Goal: Task Accomplishment & Management: Use online tool/utility

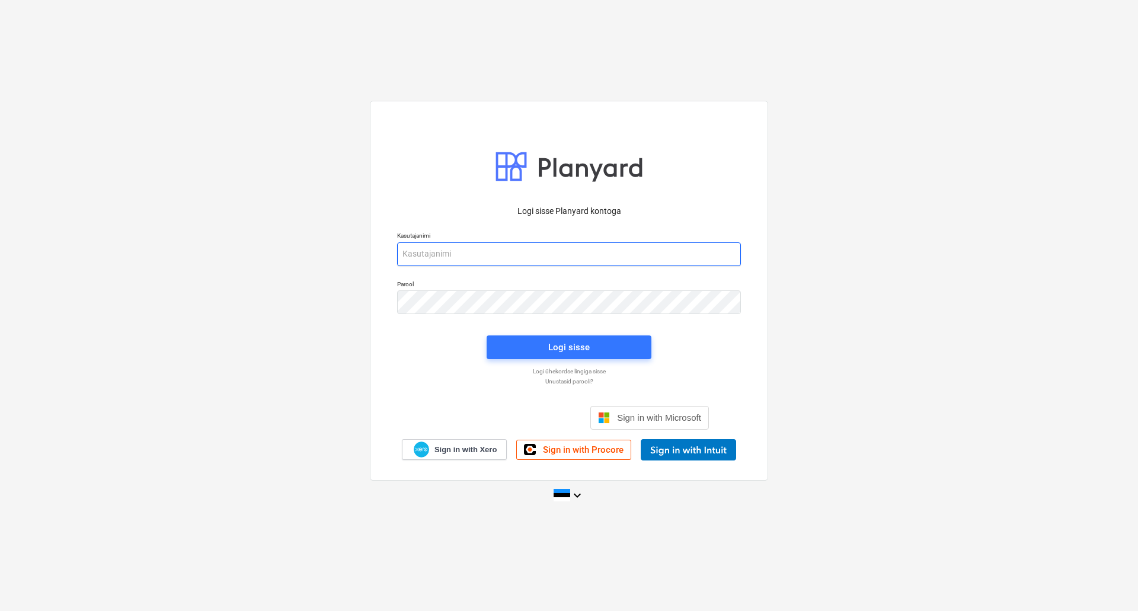
click at [558, 244] on input "email" at bounding box center [569, 254] width 344 height 24
type input "[EMAIL_ADDRESS][PERSON_NAME][DOMAIN_NAME]"
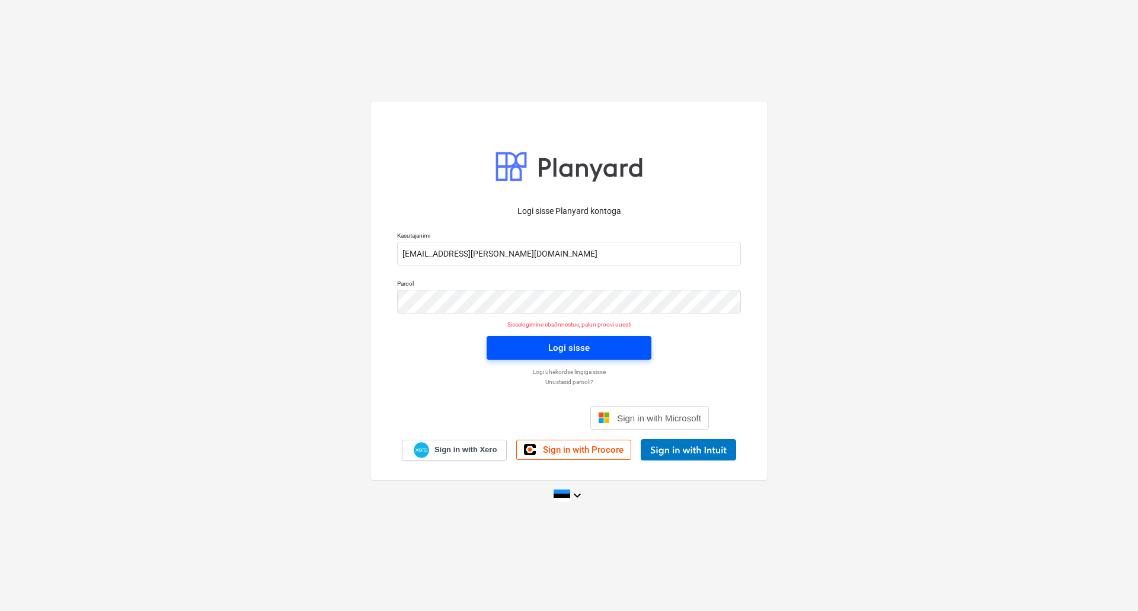
click at [581, 354] on div "Logi sisse" at bounding box center [568, 347] width 41 height 15
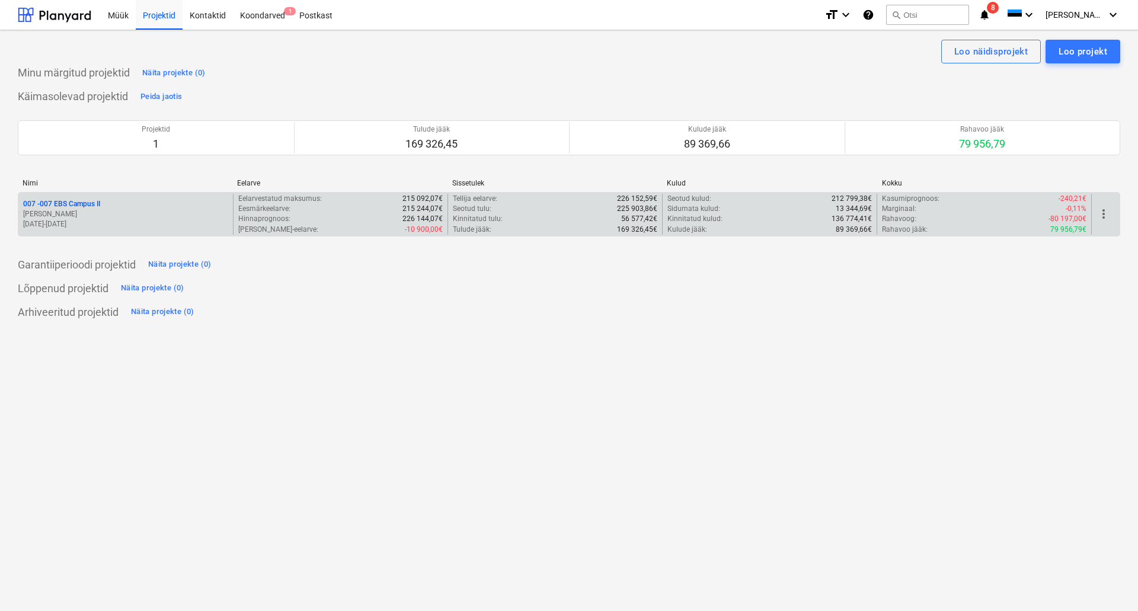
click at [68, 215] on p "[PERSON_NAME]" at bounding box center [125, 214] width 205 height 10
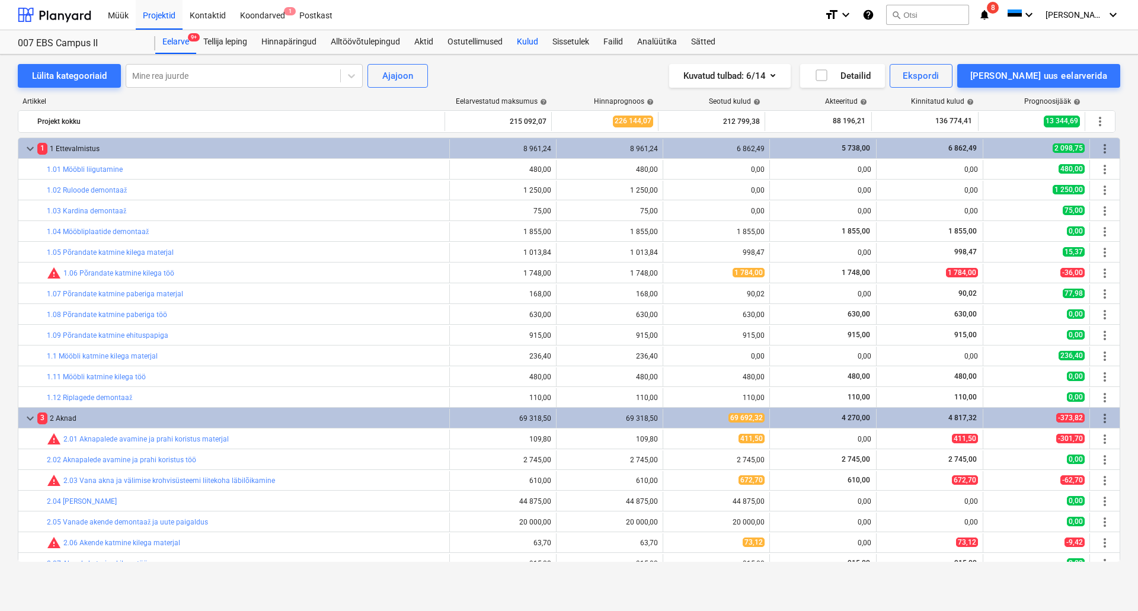
click at [526, 41] on div "Kulud" at bounding box center [528, 42] width 36 height 24
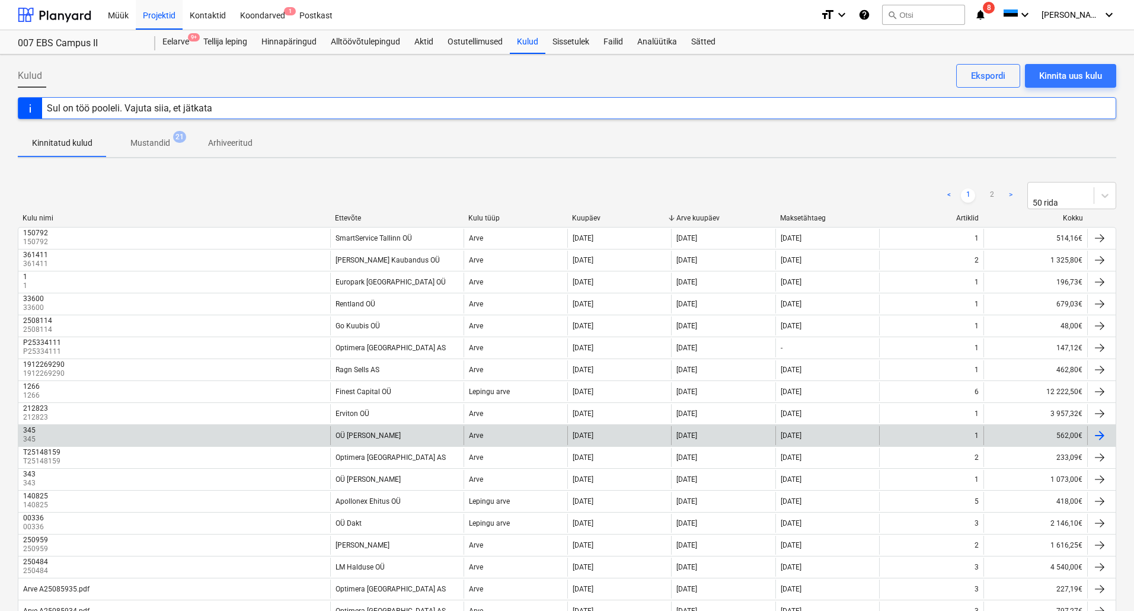
click at [428, 426] on div "OÜ [PERSON_NAME]" at bounding box center [396, 435] width 133 height 19
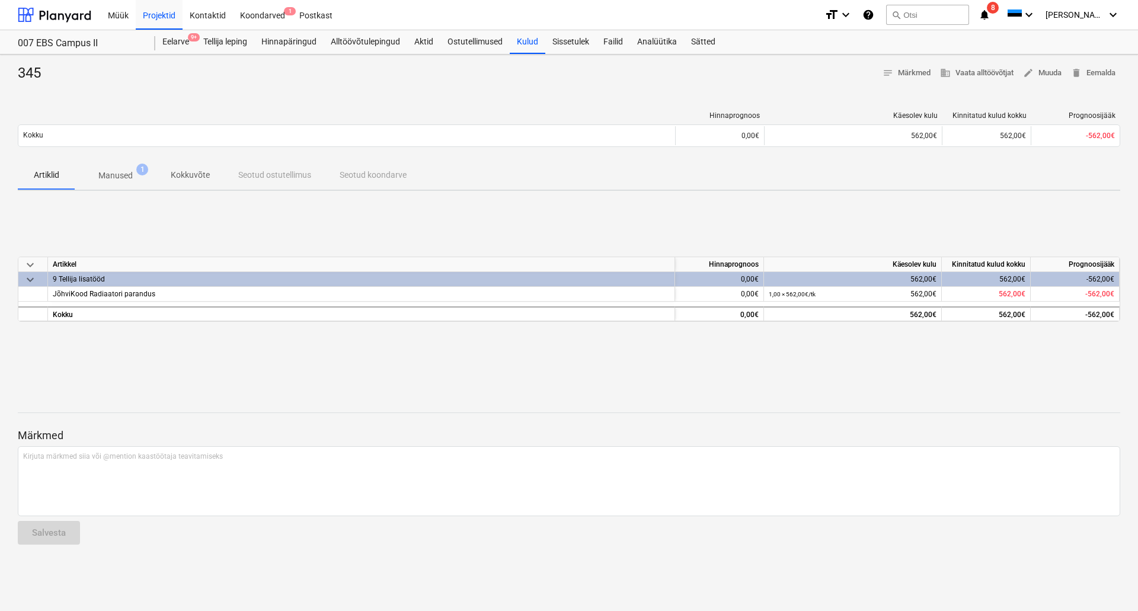
click at [128, 172] on p "Manused" at bounding box center [115, 175] width 34 height 12
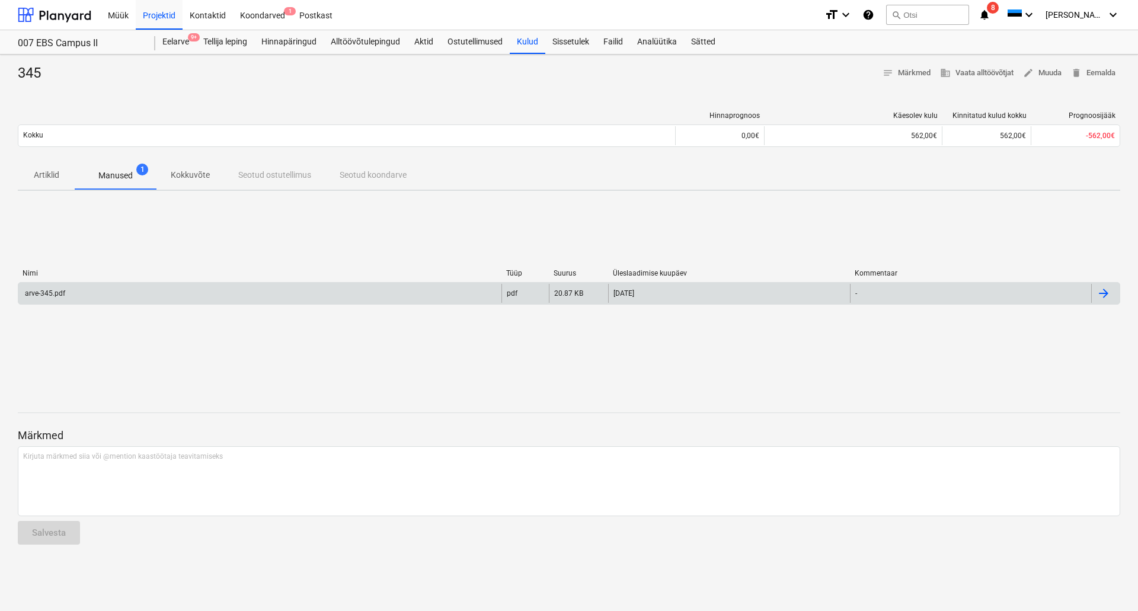
click at [71, 293] on div "arve-345.pdf" at bounding box center [259, 293] width 483 height 19
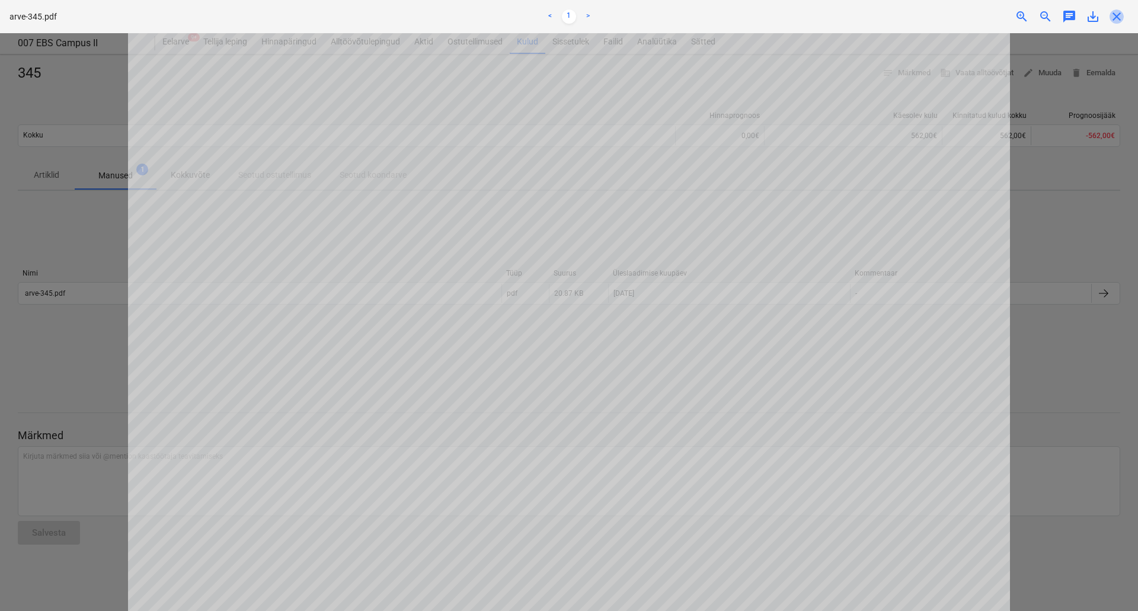
click at [1117, 14] on span "close" at bounding box center [1116, 16] width 14 height 14
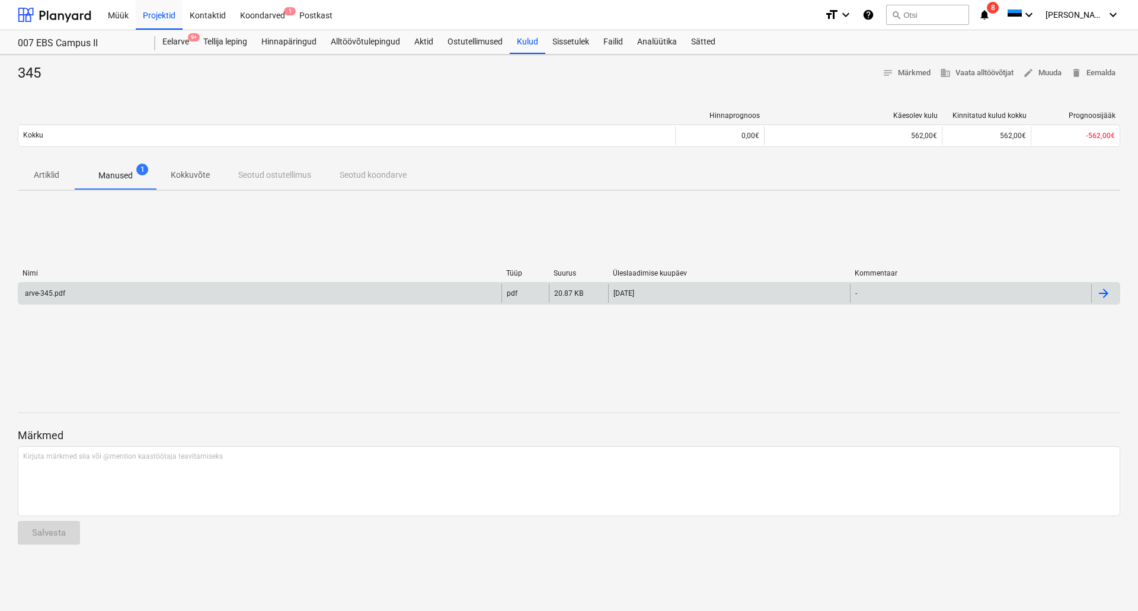
click at [51, 299] on div "arve-345.pdf" at bounding box center [259, 293] width 483 height 19
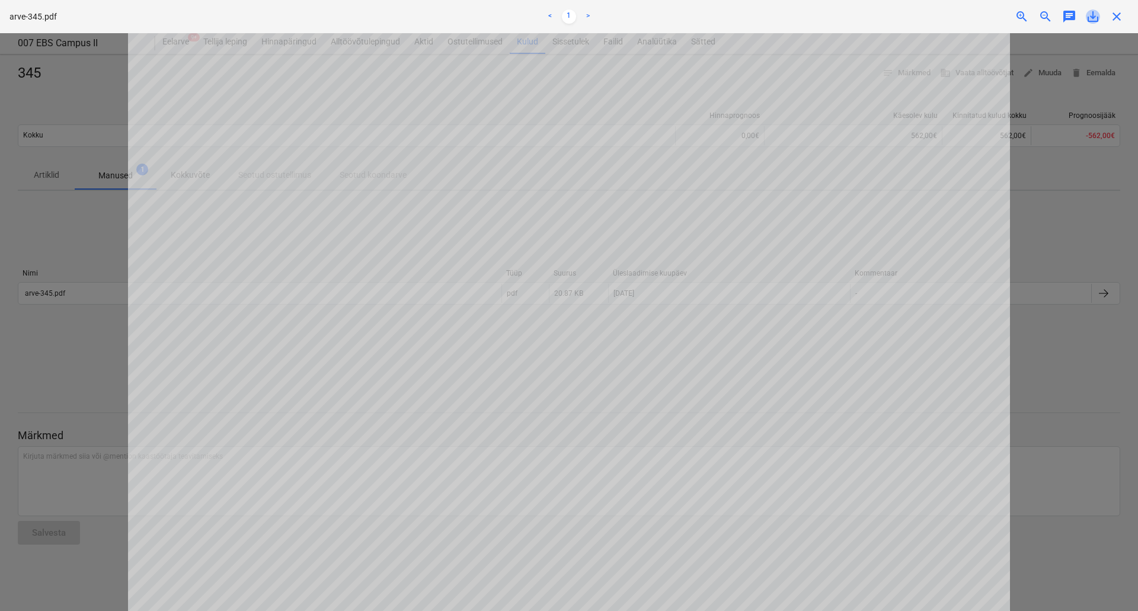
click at [1092, 17] on span "save_alt" at bounding box center [1093, 16] width 14 height 14
click at [1116, 15] on span "close" at bounding box center [1116, 16] width 14 height 14
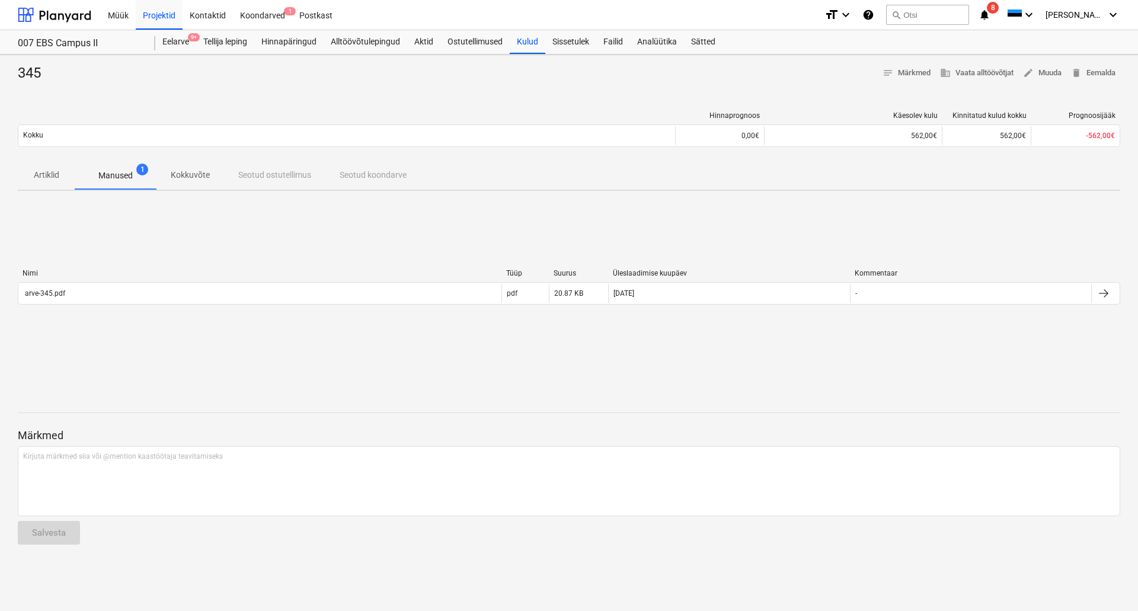
click at [470, 356] on div "Nimi Tüüp Suurus Üleslaadimise kuupäev Kommentaar arve-345.pdf pdf 20.87 KB [DA…" at bounding box center [569, 289] width 1102 height 178
click at [617, 40] on div "Failid" at bounding box center [613, 42] width 34 height 24
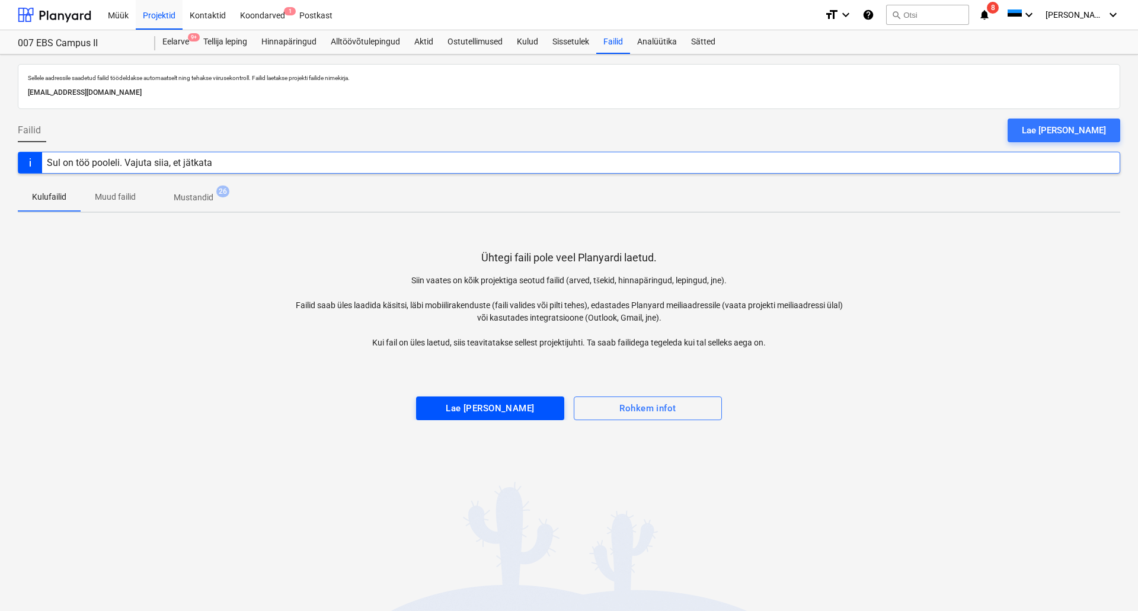
click at [488, 412] on div "Lae [PERSON_NAME]" at bounding box center [490, 408] width 88 height 15
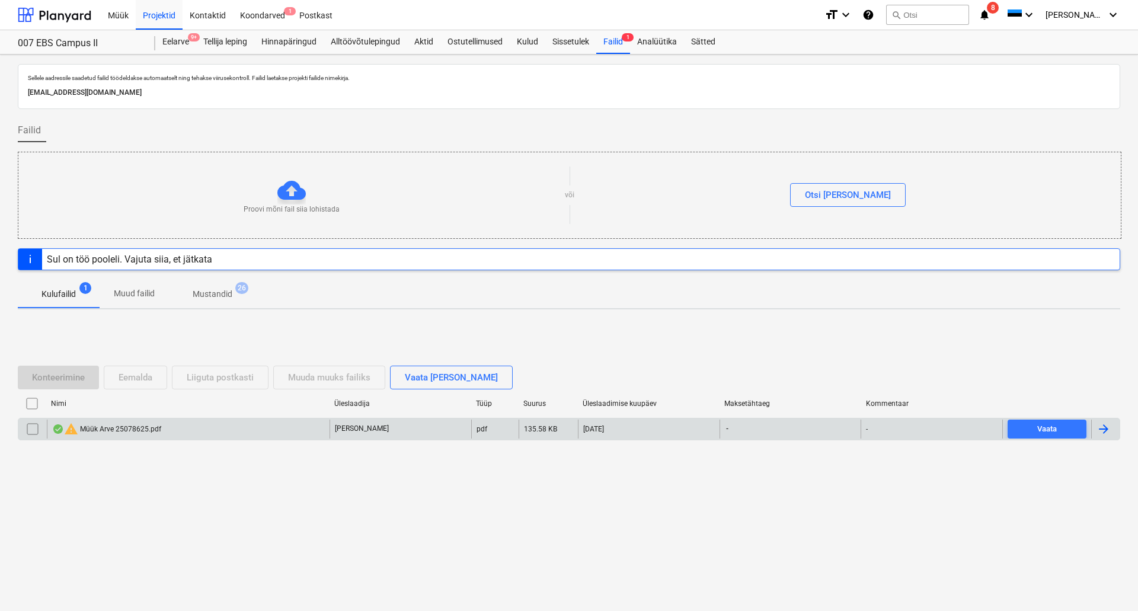
click at [108, 435] on div "warning Müük Arve 25078625.pdf" at bounding box center [106, 429] width 109 height 14
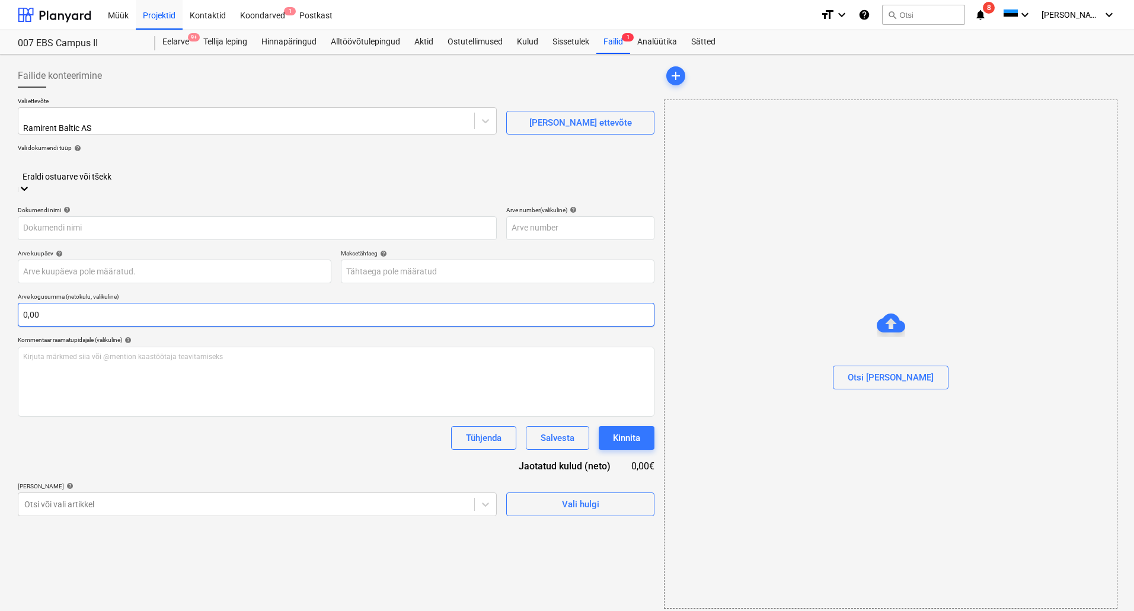
type input "25078625"
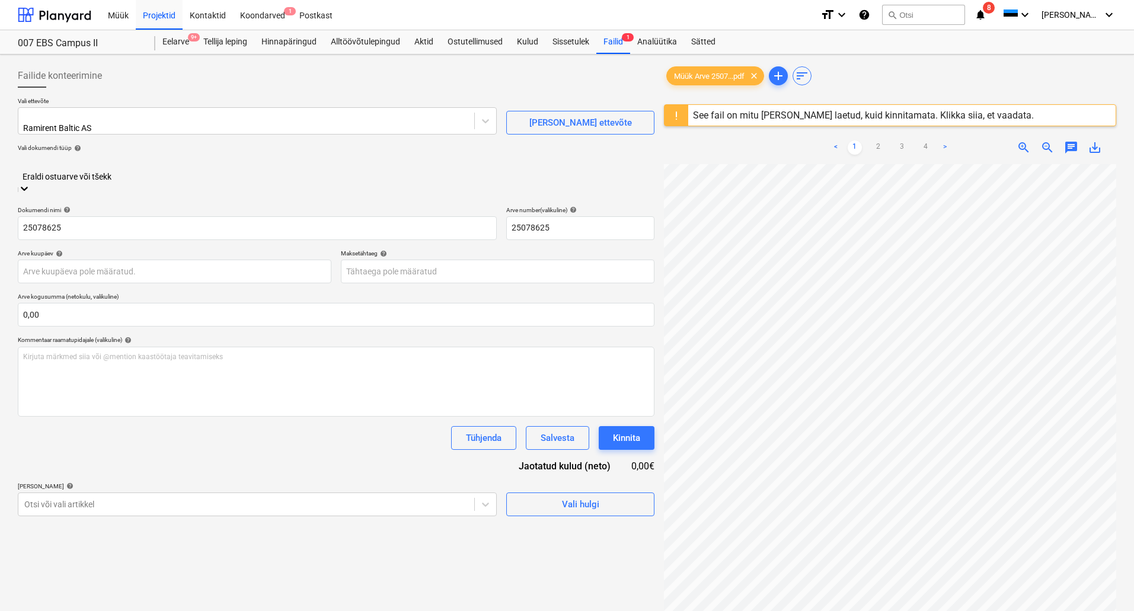
scroll to position [204, 146]
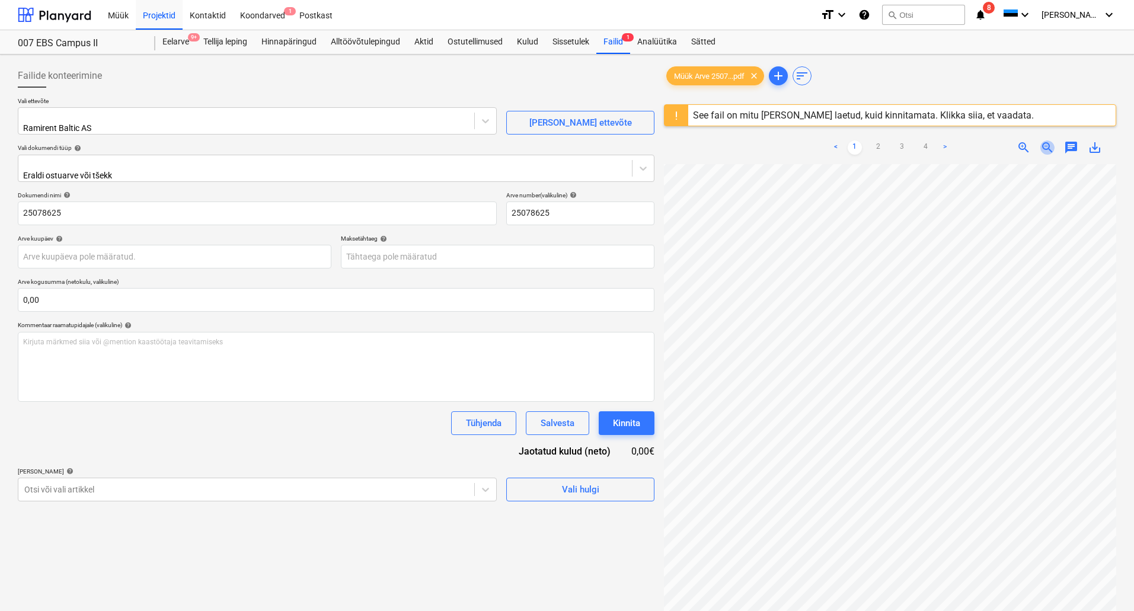
click at [1044, 147] on span "zoom_out" at bounding box center [1047, 147] width 14 height 14
click at [1044, 149] on span "zoom_out" at bounding box center [1047, 147] width 14 height 14
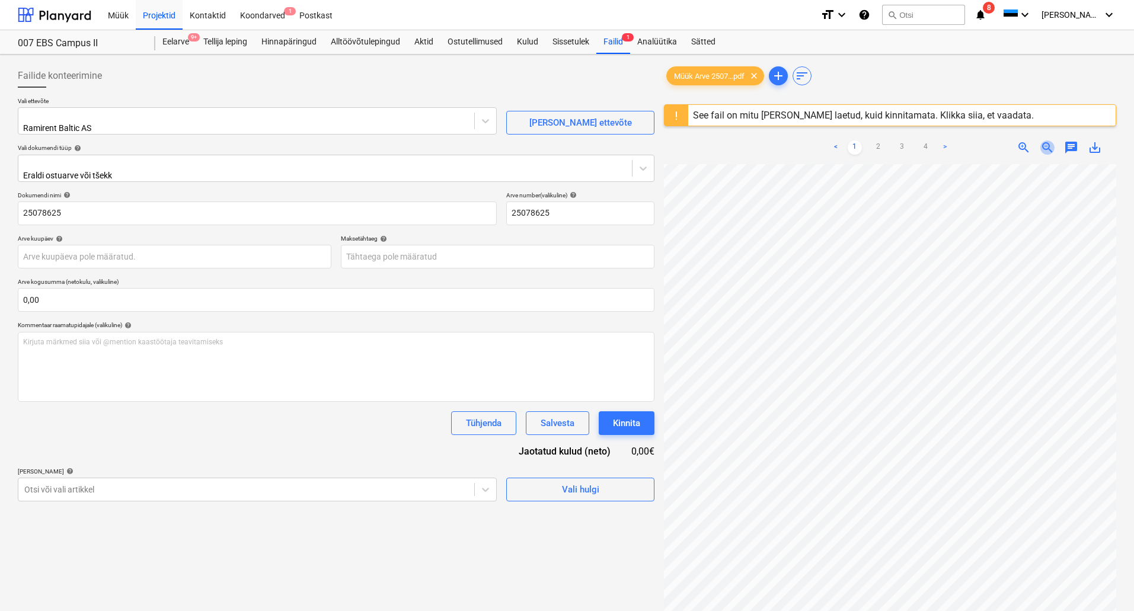
click at [1044, 149] on span "zoom_out" at bounding box center [1047, 147] width 14 height 14
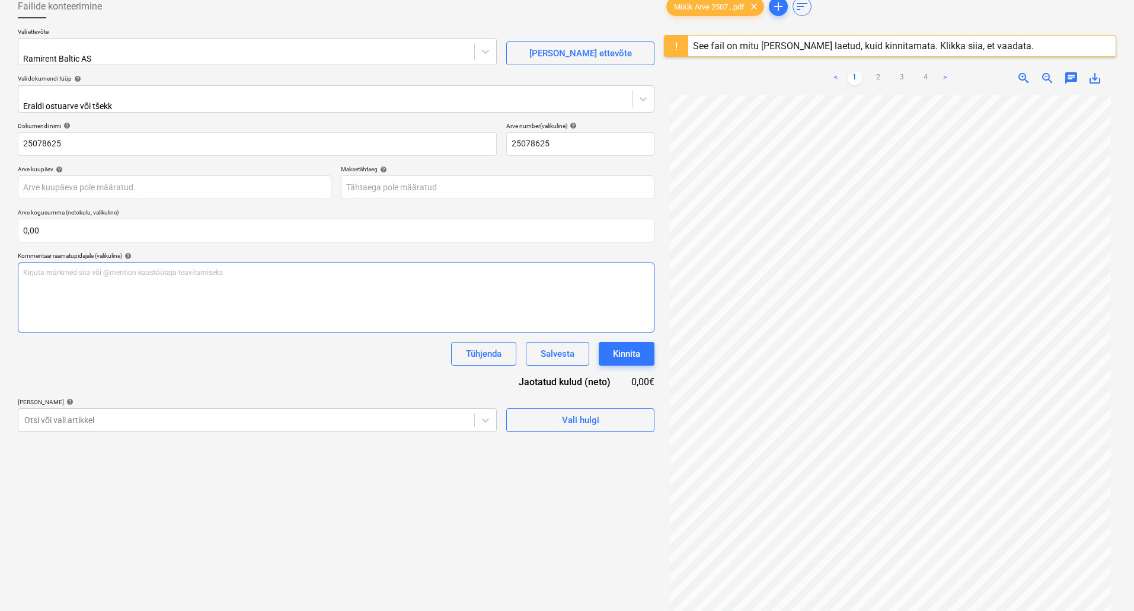
scroll to position [0, 0]
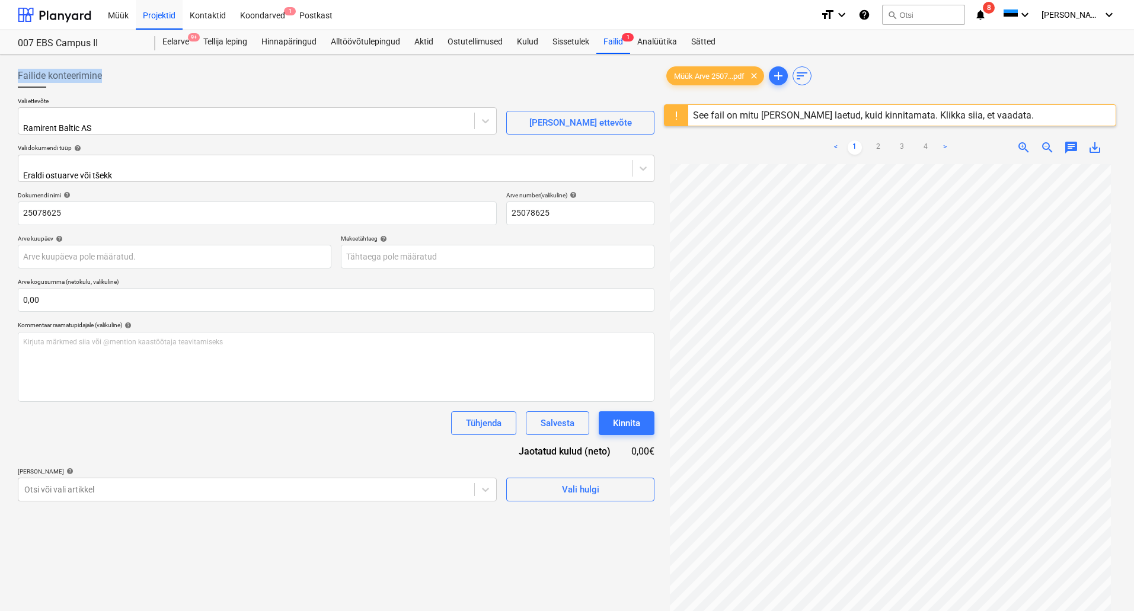
drag, startPoint x: 19, startPoint y: 74, endPoint x: 123, endPoint y: 73, distance: 104.3
click at [123, 73] on div "Failide konteerimine" at bounding box center [336, 76] width 636 height 24
click at [124, 72] on div "Failide konteerimine" at bounding box center [336, 76] width 636 height 24
drag, startPoint x: 82, startPoint y: 67, endPoint x: 21, endPoint y: 58, distance: 61.7
click at [21, 58] on div "Failide konteerimine Vali ettevõte Ramirent Baltic AS [PERSON_NAME] uus ettevõt…" at bounding box center [567, 403] width 1134 height 697
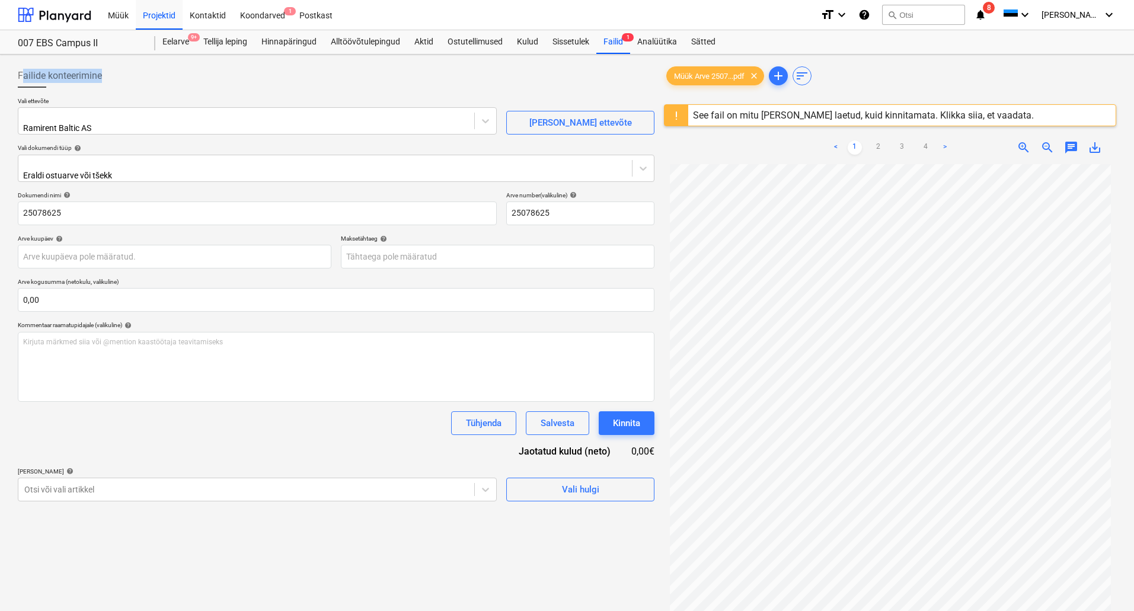
click at [124, 84] on div "Failide konteerimine" at bounding box center [336, 76] width 636 height 24
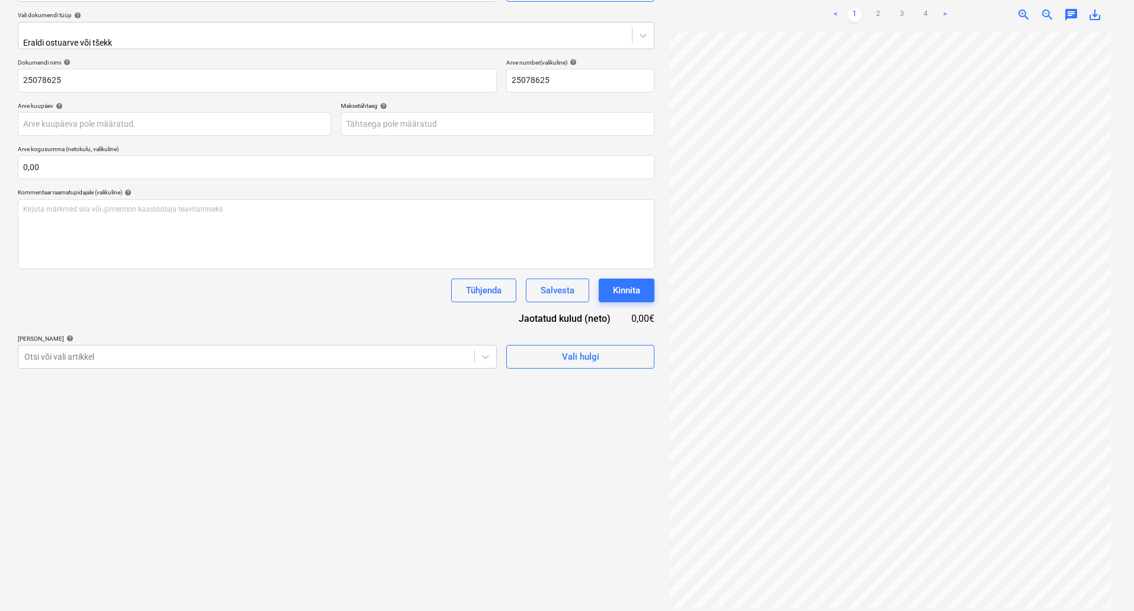
scroll to position [140, 0]
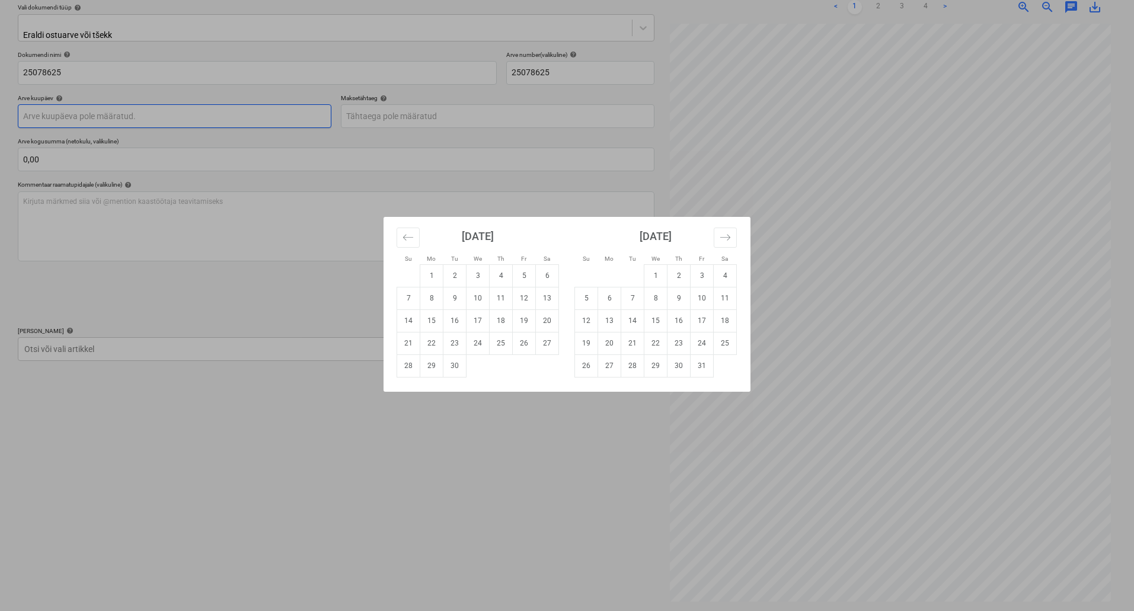
click at [136, 110] on body "Müük Projektid Kontaktid Koondarved 1 Postkast format_size keyboard_arrow_down …" at bounding box center [567, 165] width 1134 height 611
click at [479, 195] on div "Su Mo Tu We Th Fr Sa Su Mo Tu We Th Fr Sa [DATE] 1 2 3 4 5 6 7 8 9 10 11 12 13 …" at bounding box center [567, 305] width 1134 height 611
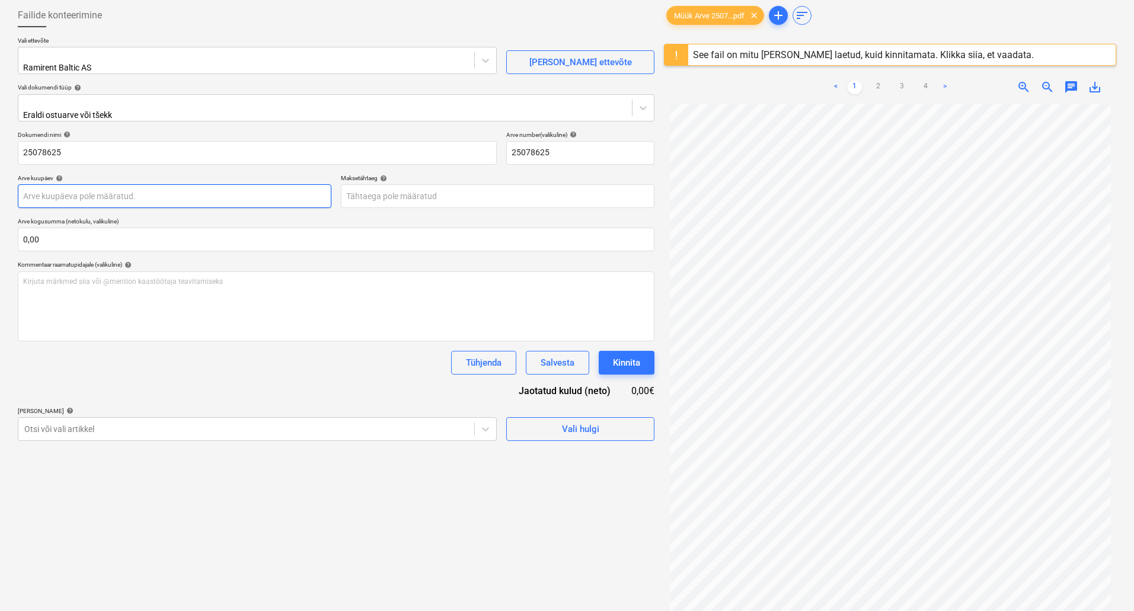
scroll to position [0, 0]
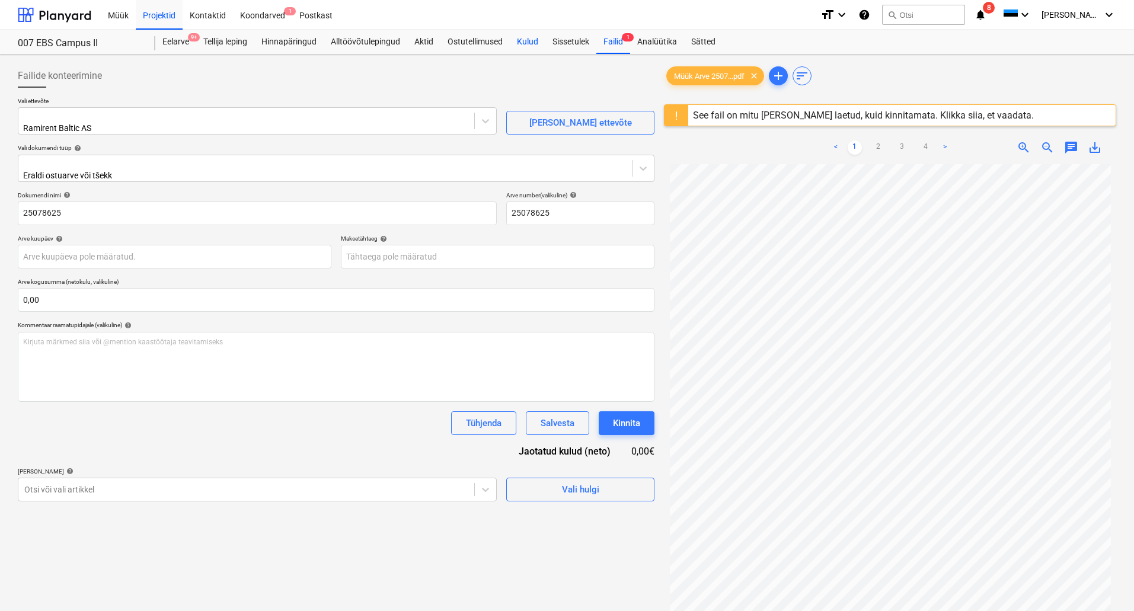
click at [527, 41] on div "Kulud" at bounding box center [528, 42] width 36 height 24
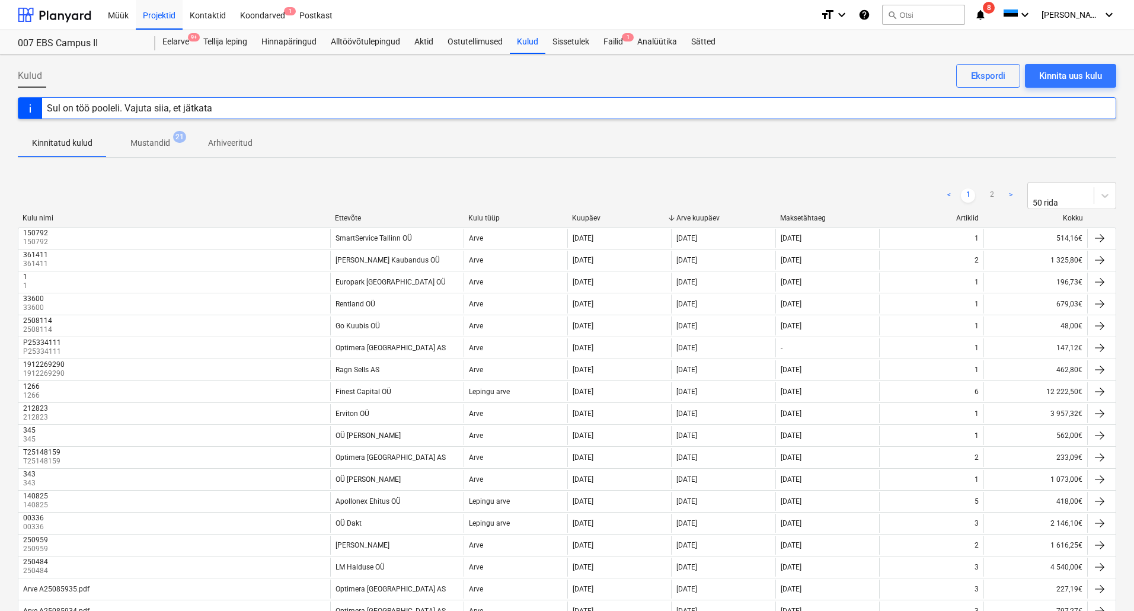
scroll to position [324, 0]
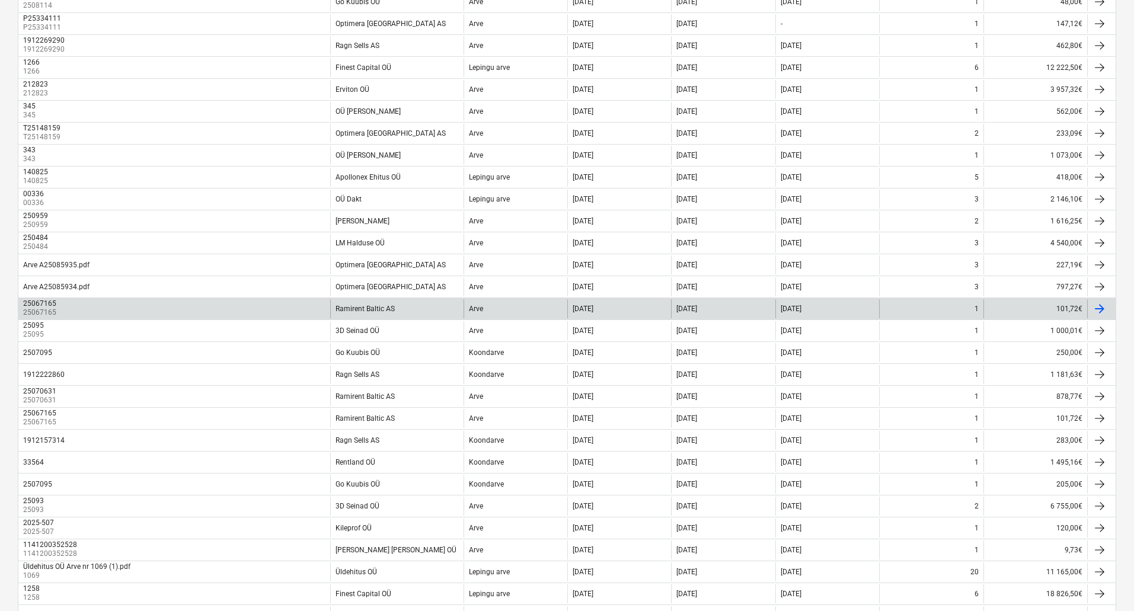
click at [311, 309] on div "25067165 25067165" at bounding box center [174, 308] width 312 height 19
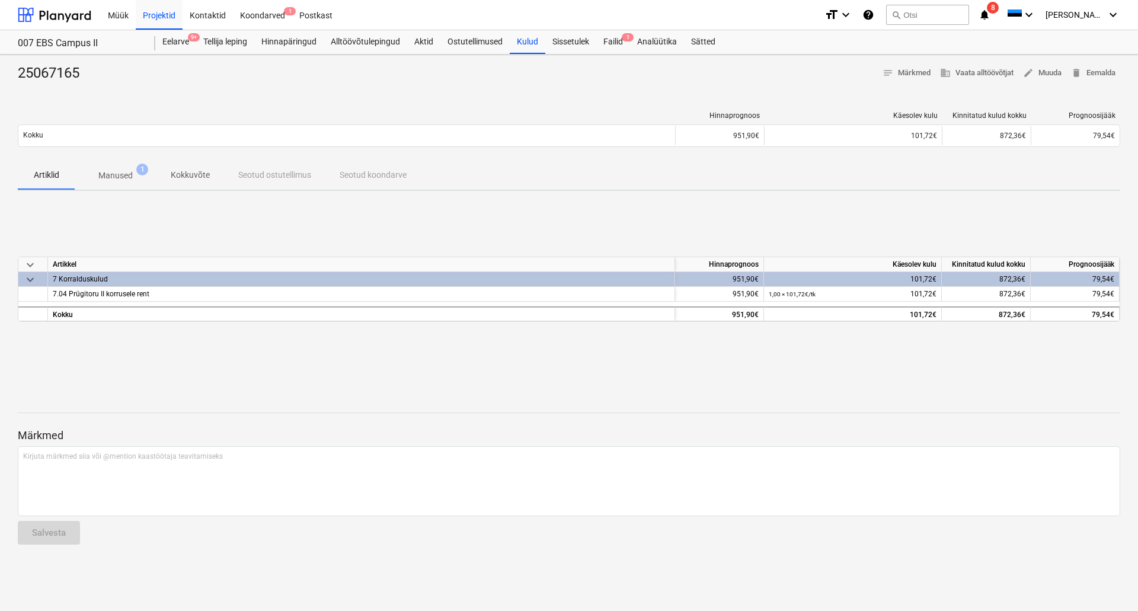
click at [114, 173] on p "Manused" at bounding box center [115, 175] width 34 height 12
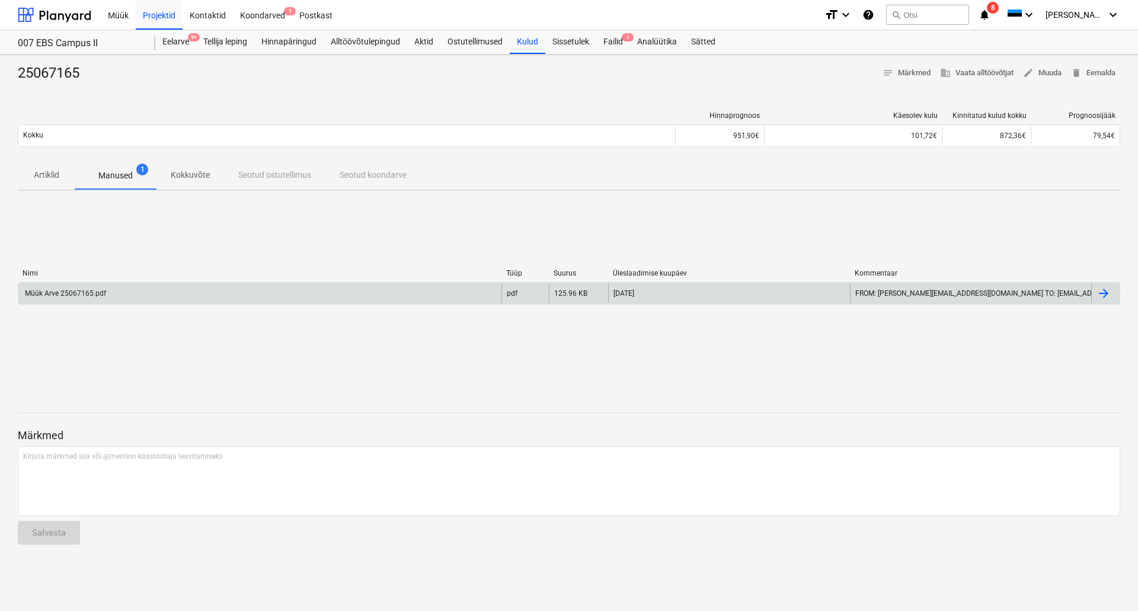
click at [110, 292] on div "Müük Arve 25067165.pdf" at bounding box center [259, 293] width 483 height 19
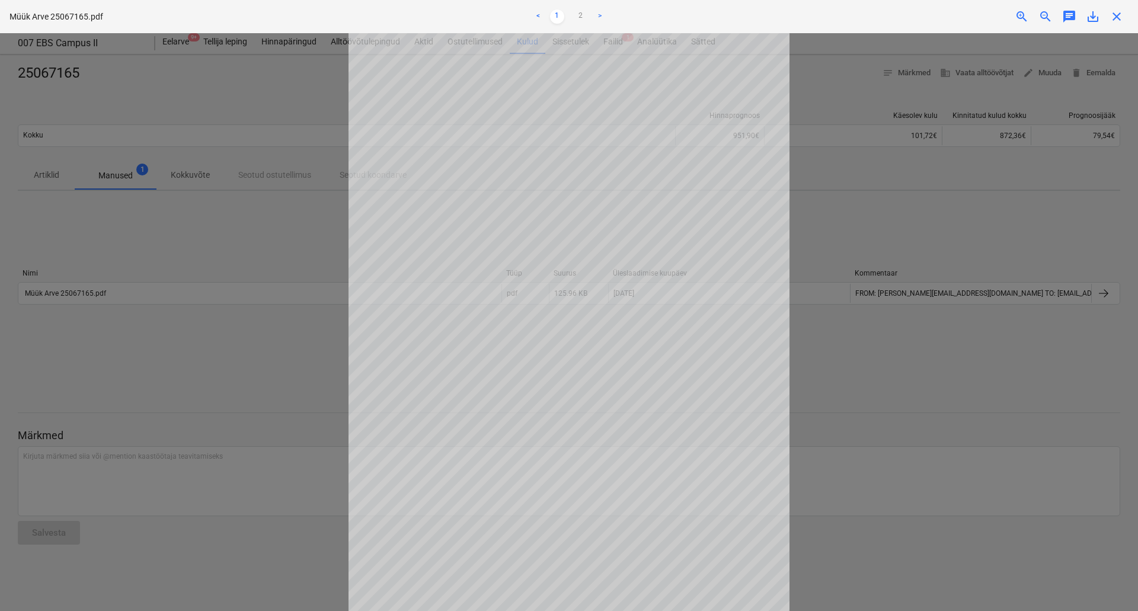
click at [235, 252] on div at bounding box center [569, 322] width 1138 height 578
click at [1118, 16] on span "close" at bounding box center [1116, 16] width 14 height 14
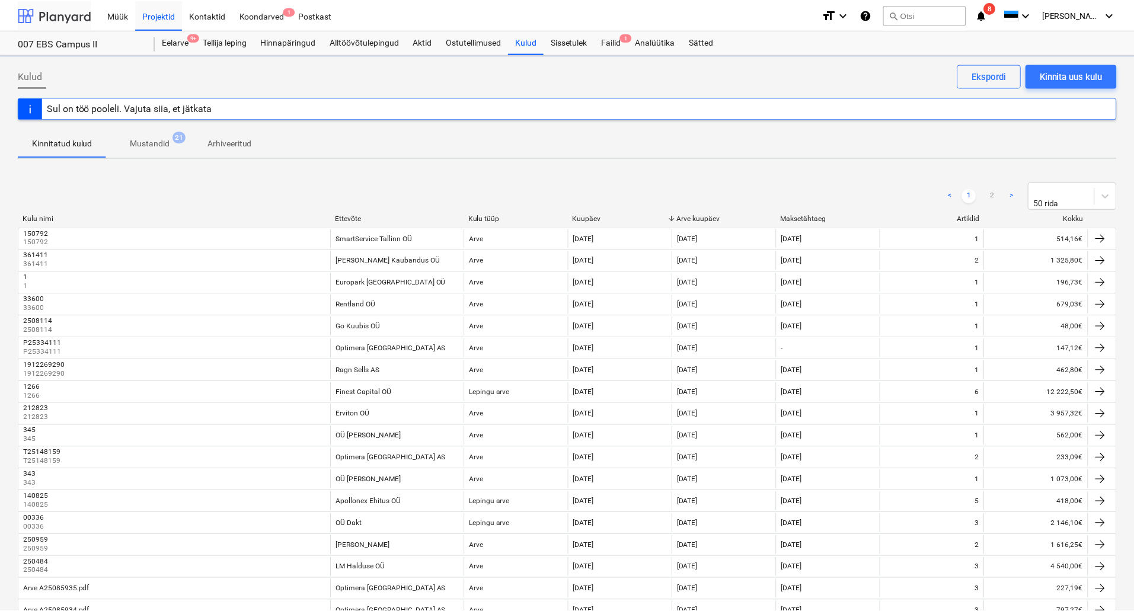
scroll to position [324, 0]
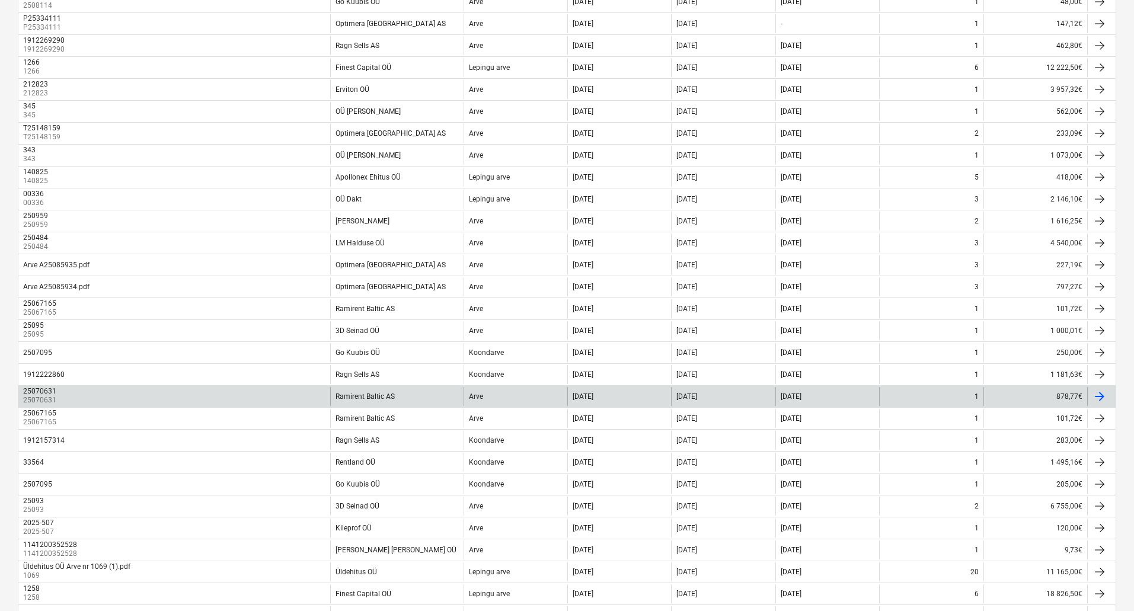
click at [58, 389] on div "25070631 25070631" at bounding box center [174, 396] width 312 height 19
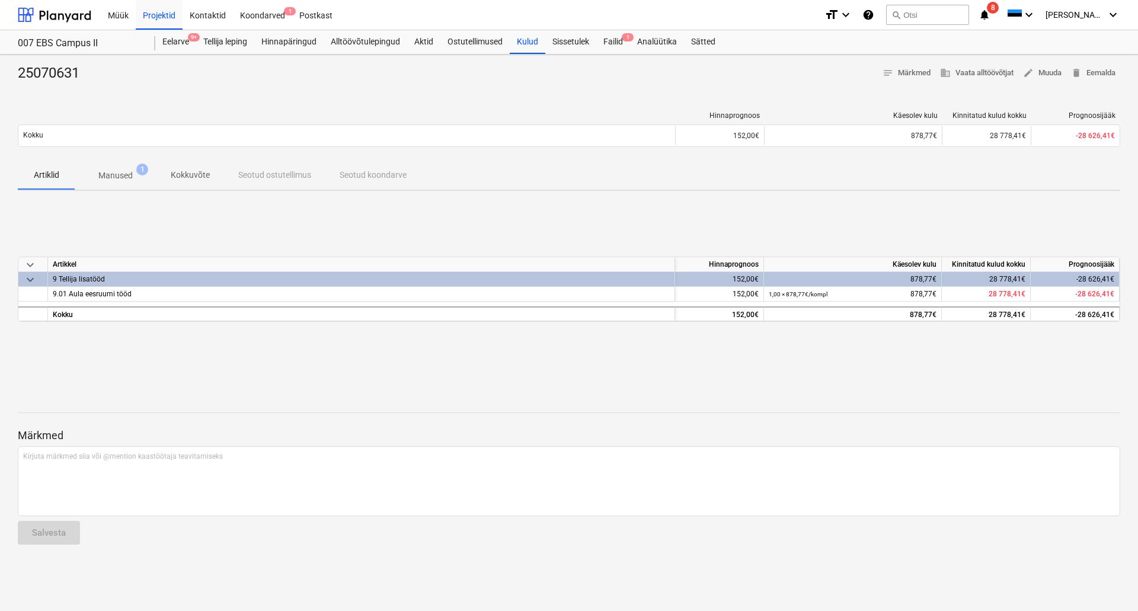
click at [115, 178] on p "Manused" at bounding box center [115, 175] width 34 height 12
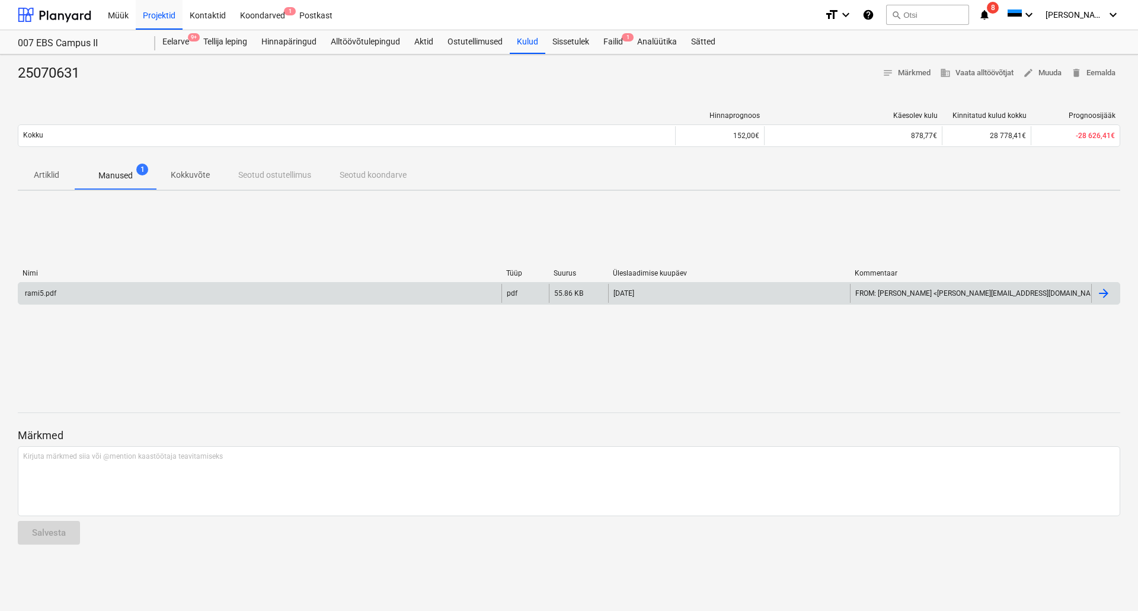
click at [97, 295] on div "rami5.pdf" at bounding box center [259, 293] width 483 height 19
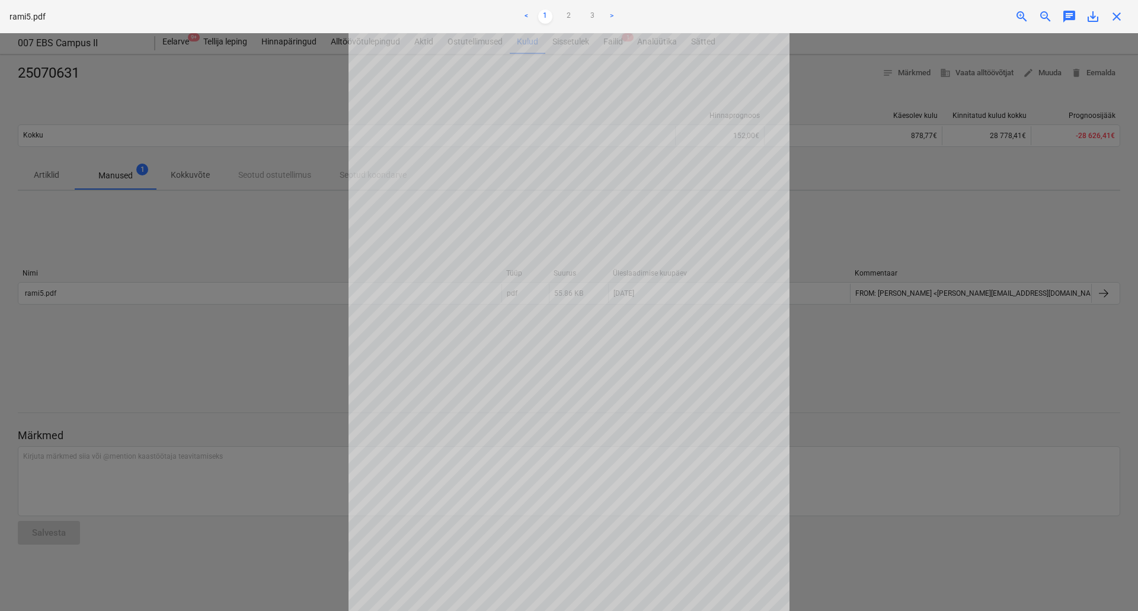
click at [1119, 18] on span "close" at bounding box center [1116, 16] width 14 height 14
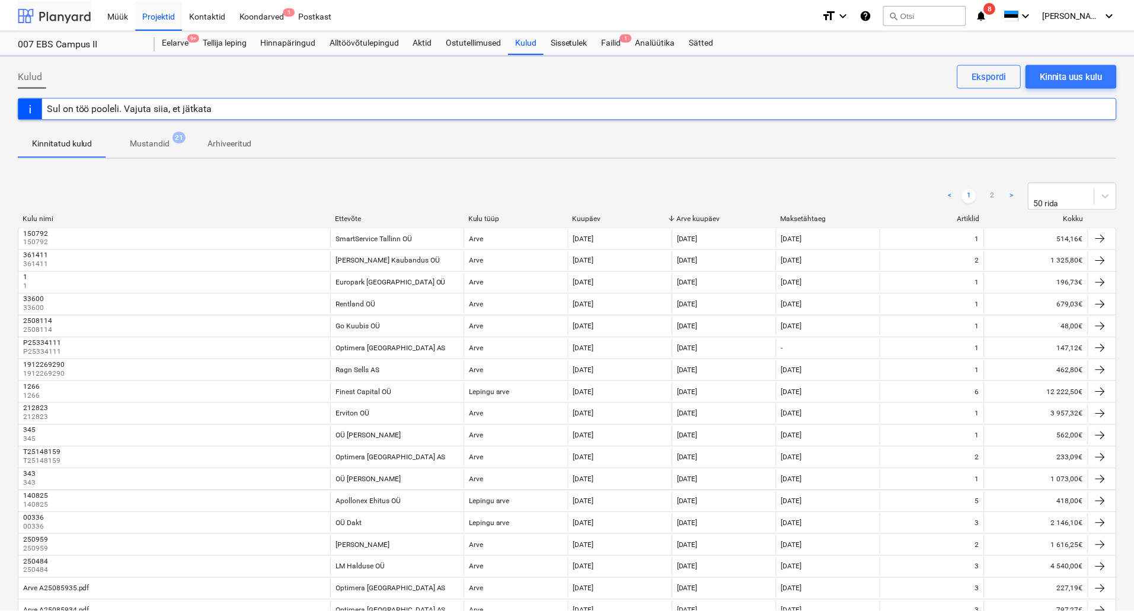
scroll to position [324, 0]
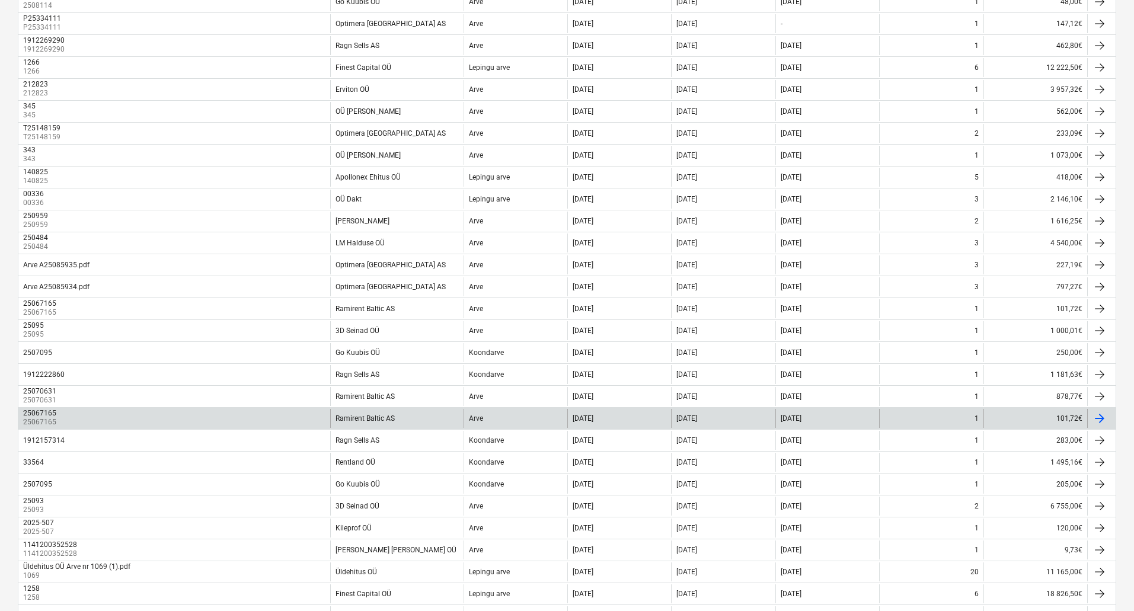
click at [62, 415] on div "25067165 25067165" at bounding box center [174, 418] width 312 height 19
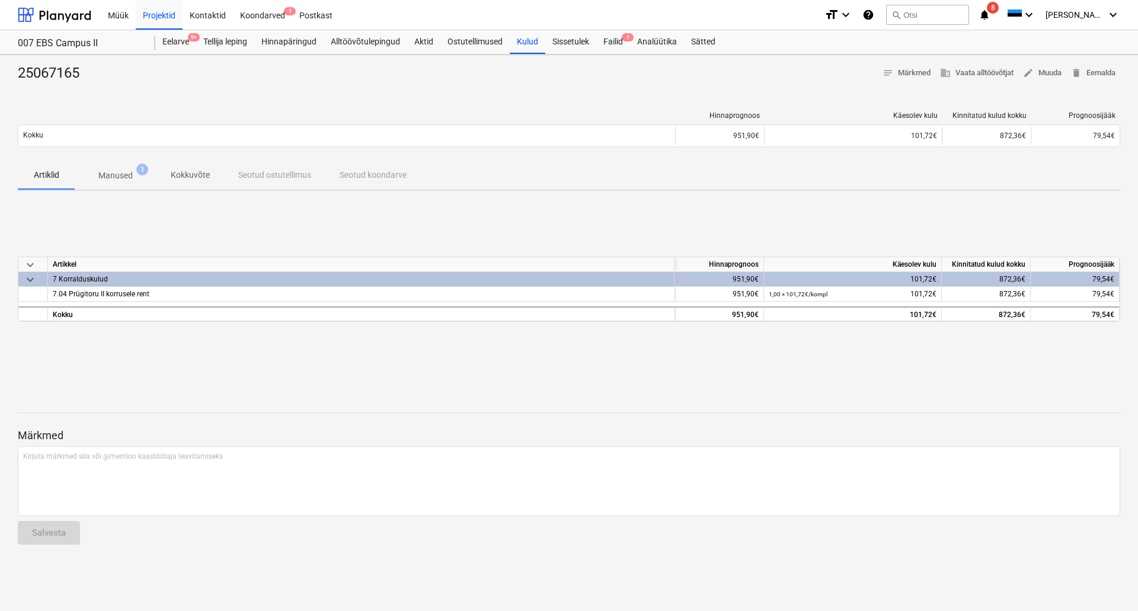
click at [103, 177] on p "Manused" at bounding box center [115, 175] width 34 height 12
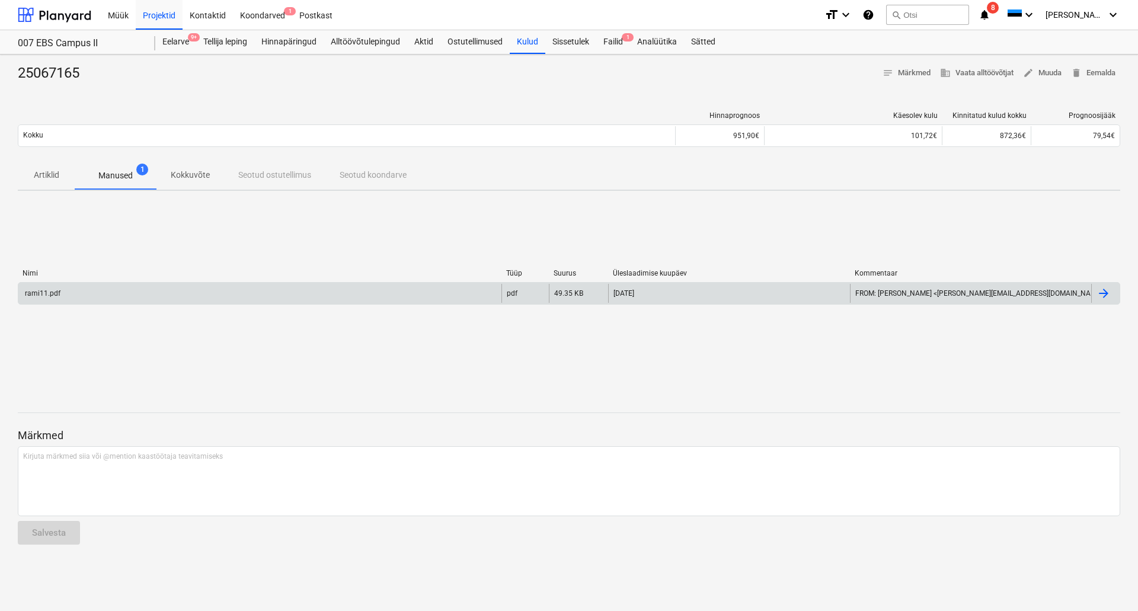
click at [84, 289] on div "rami11.pdf" at bounding box center [259, 293] width 483 height 19
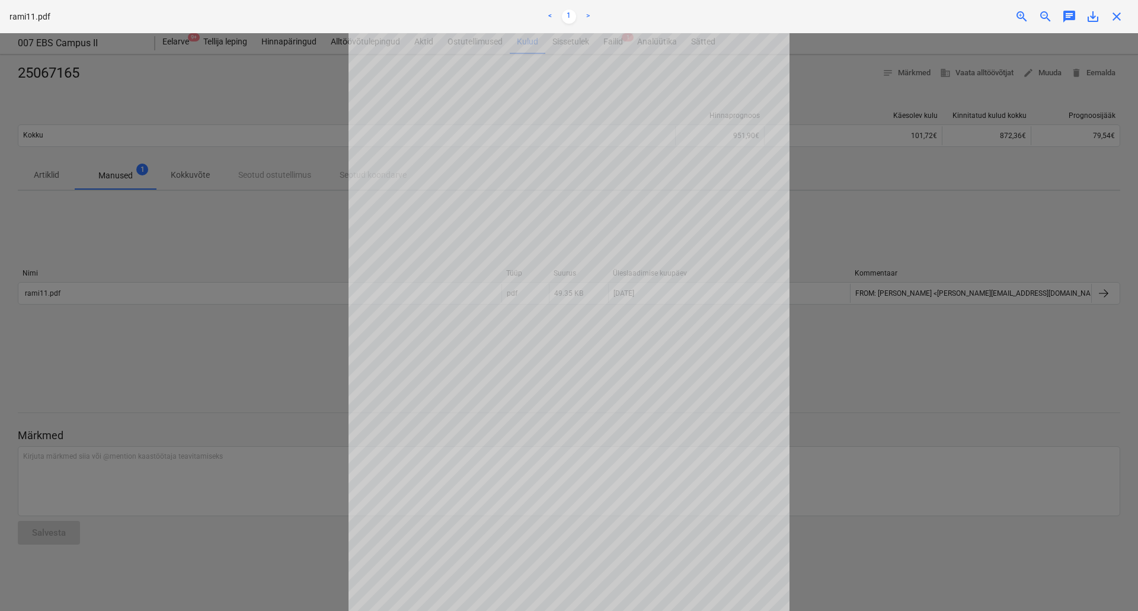
click at [1117, 21] on span "close" at bounding box center [1116, 16] width 14 height 14
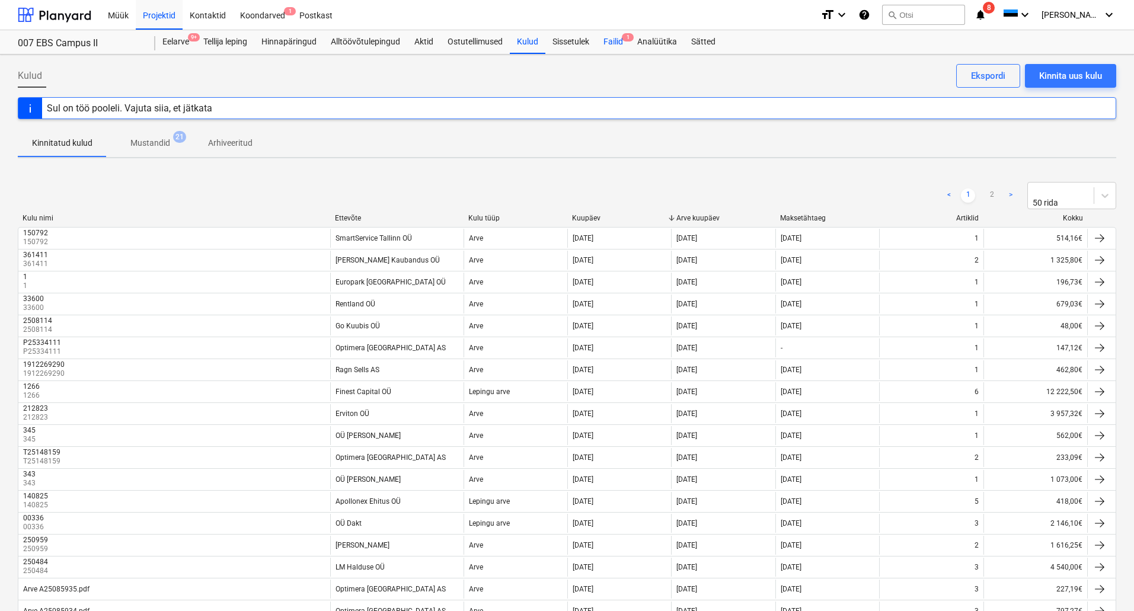
click at [620, 41] on div "Failid 1" at bounding box center [613, 42] width 34 height 24
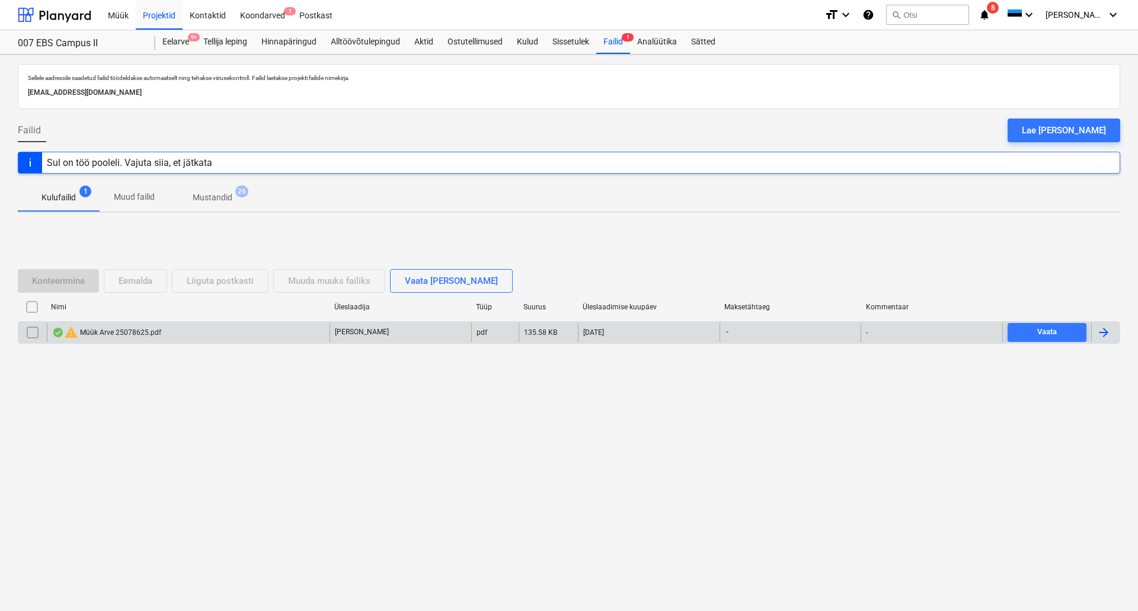
click at [175, 331] on div "warning Müük Arve 25078625.pdf" at bounding box center [188, 332] width 283 height 19
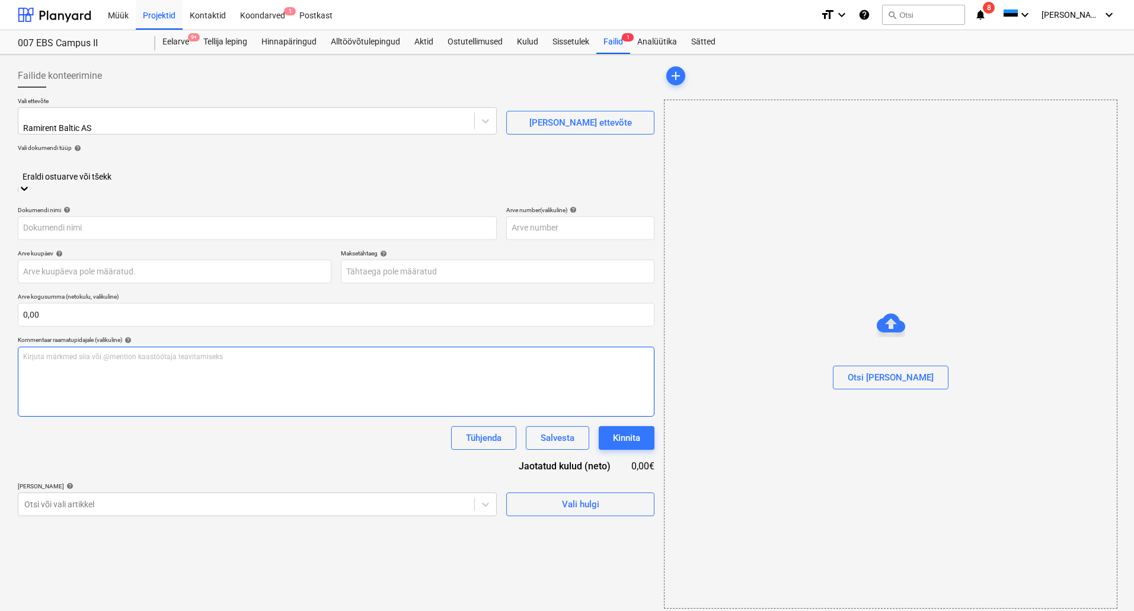
type input "25078625"
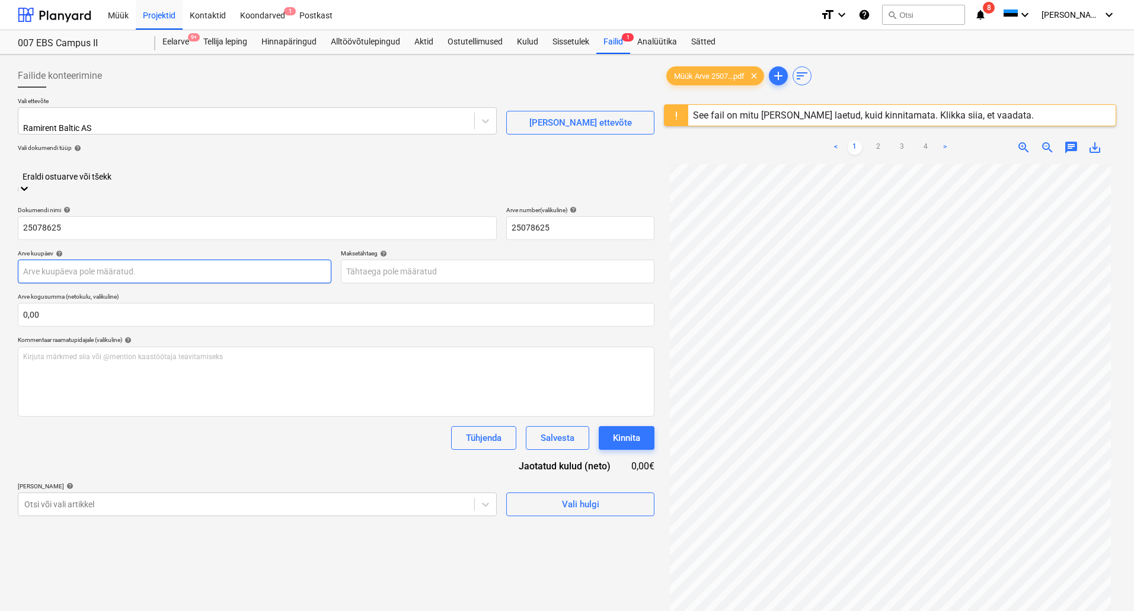
click at [144, 247] on body "Müük Projektid Kontaktid Koondarved 1 Postkast format_size keyboard_arrow_down …" at bounding box center [567, 305] width 1134 height 611
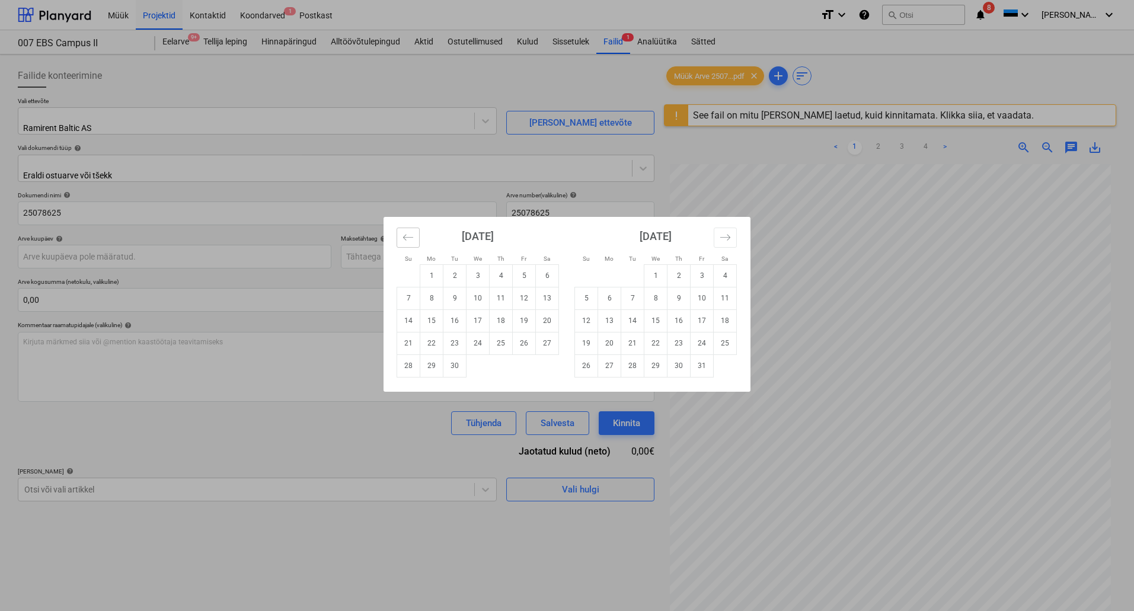
click at [411, 239] on icon "Move backward to switch to the previous month." at bounding box center [407, 237] width 11 height 11
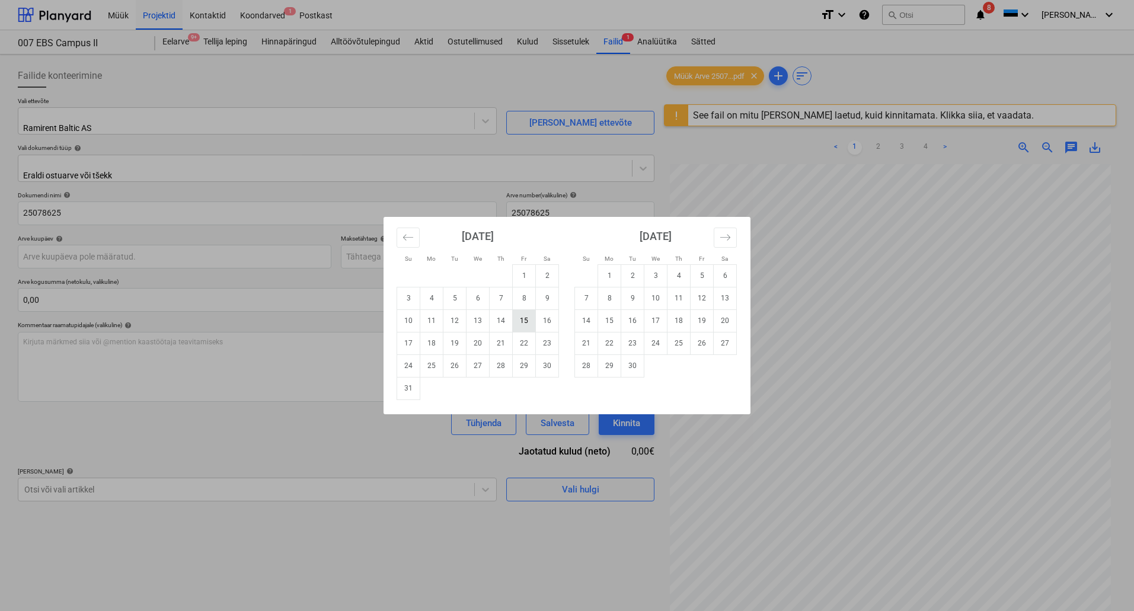
click at [523, 324] on td "15" at bounding box center [524, 320] width 23 height 23
type input "[DATE]"
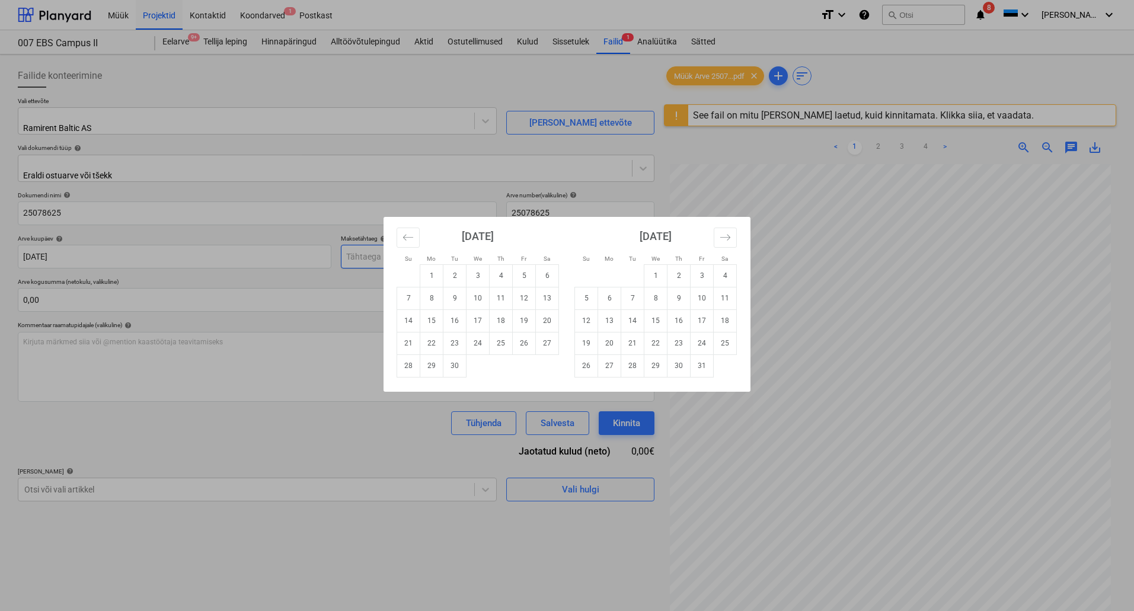
click at [478, 248] on body "Müük Projektid Kontaktid Koondarved 1 Postkast format_size keyboard_arrow_down …" at bounding box center [567, 305] width 1134 height 611
click at [430, 366] on td "29" at bounding box center [431, 365] width 23 height 23
type input "[DATE]"
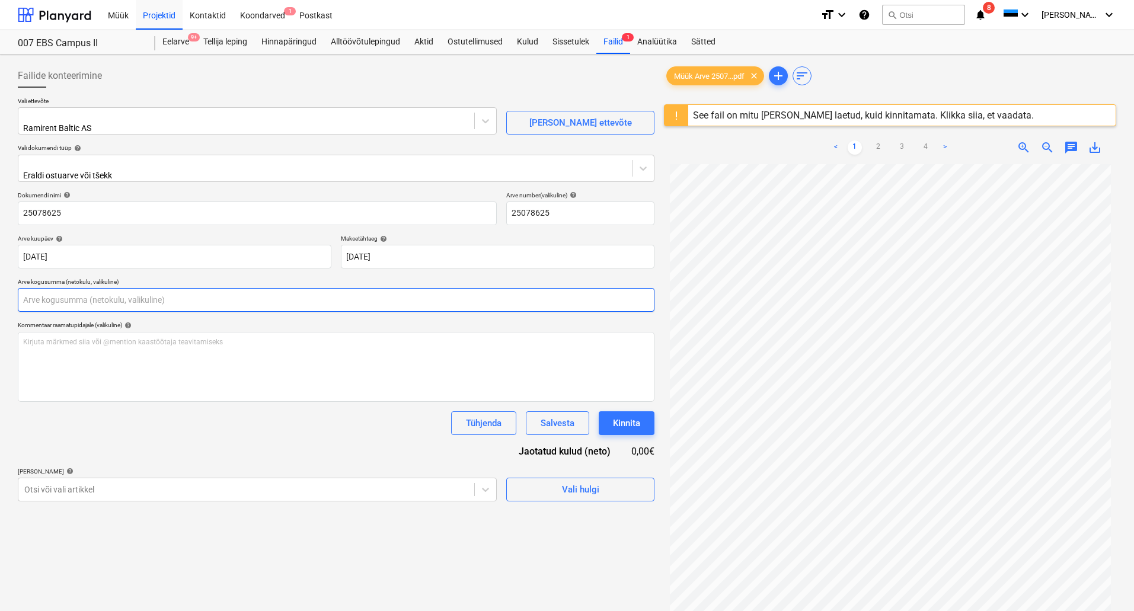
click at [205, 299] on input "text" at bounding box center [336, 300] width 636 height 24
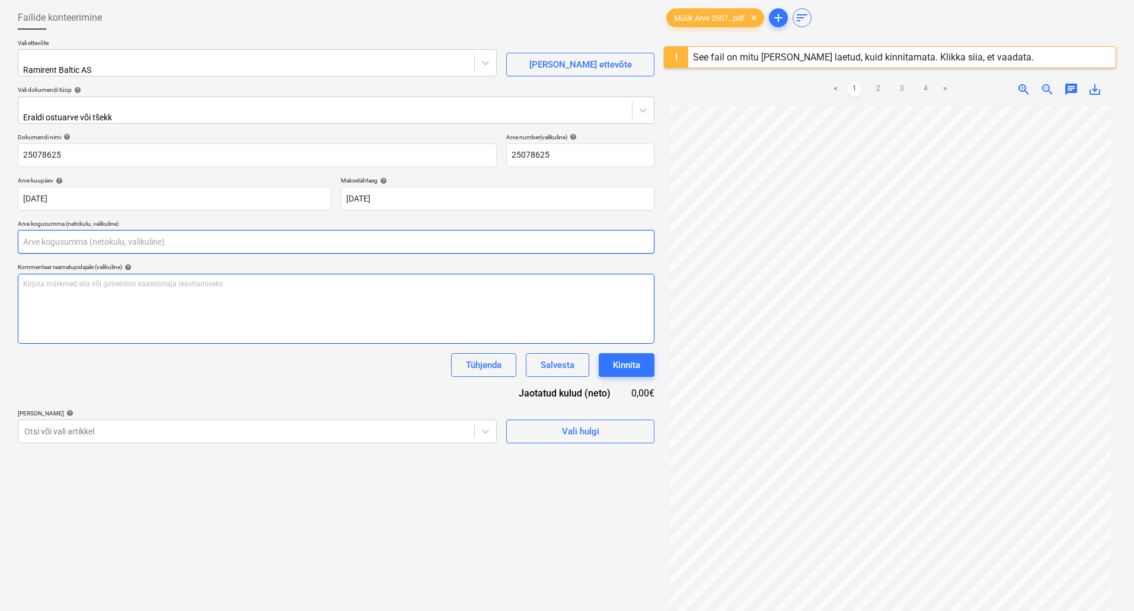
scroll to position [140, 0]
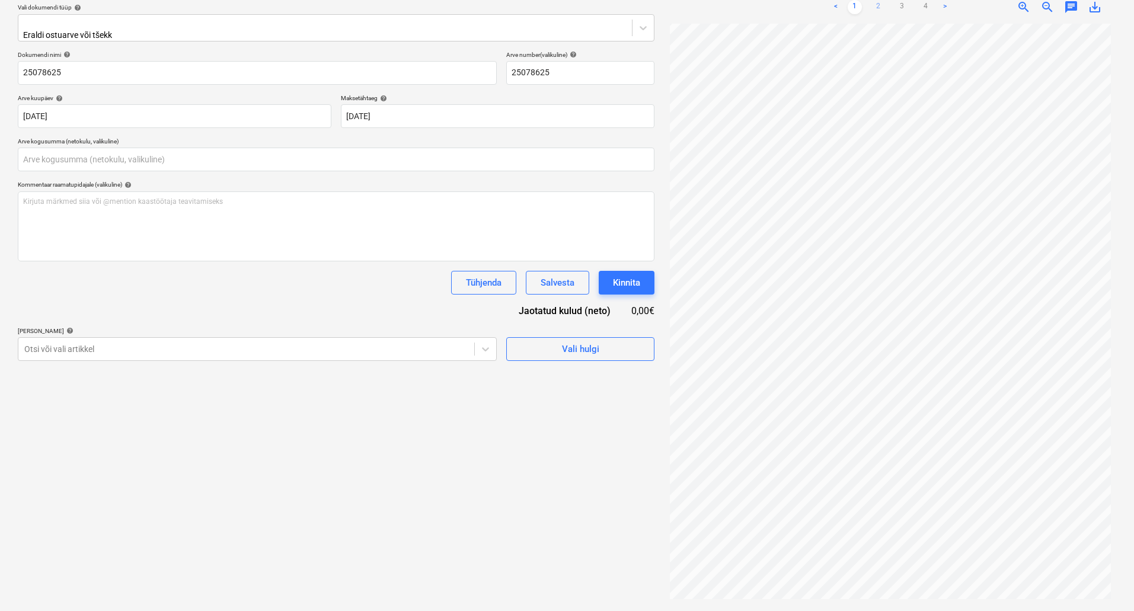
type input "0,00"
click at [882, 7] on link "2" at bounding box center [878, 7] width 14 height 14
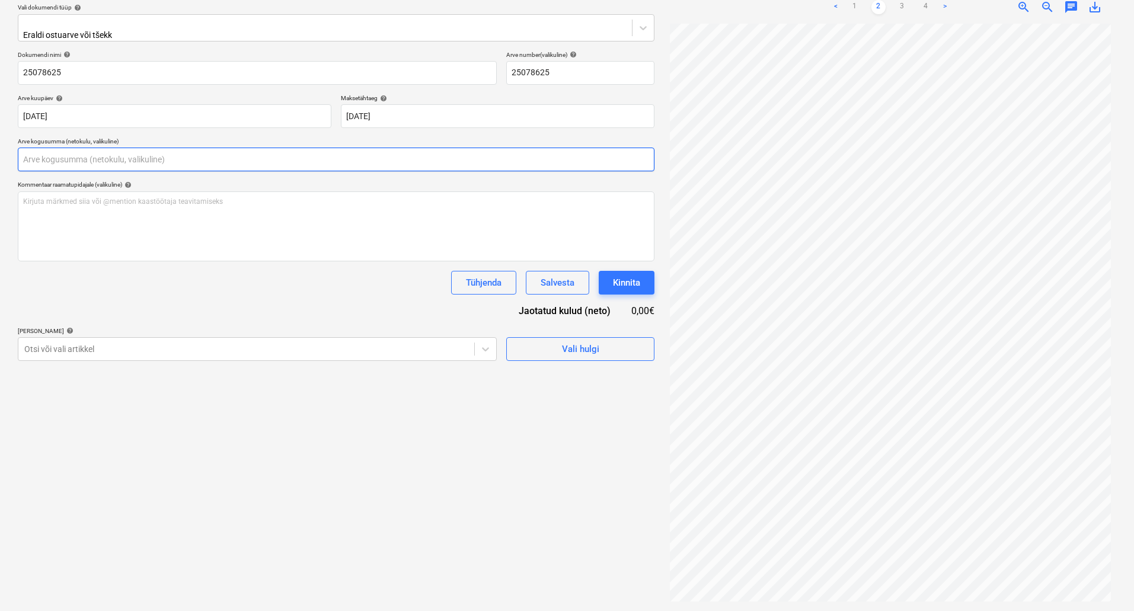
click at [55, 148] on input "text" at bounding box center [336, 160] width 636 height 24
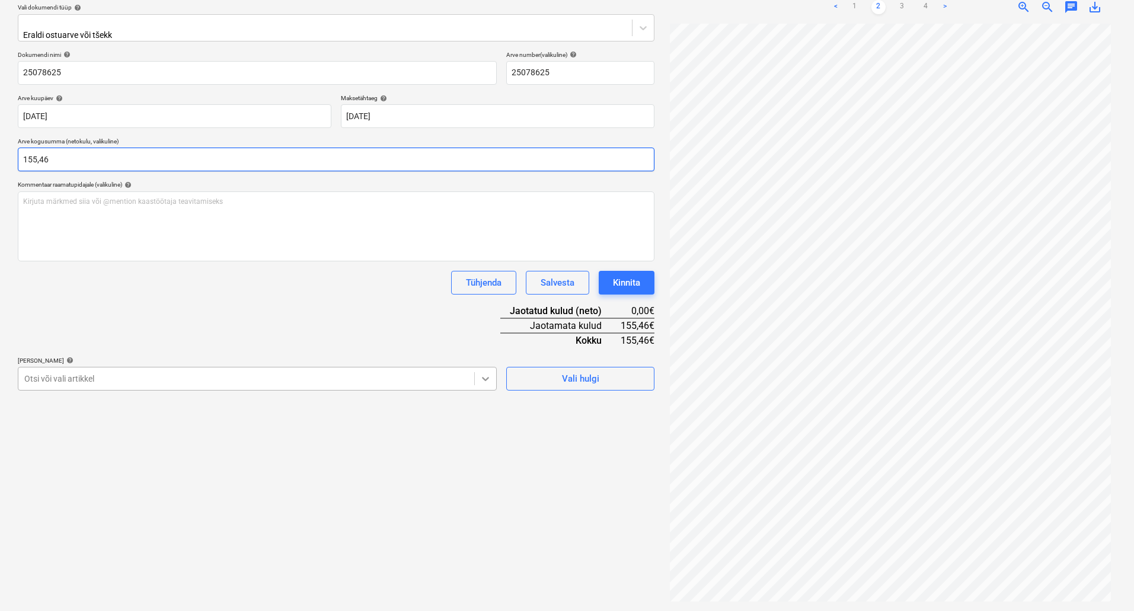
type input "155,46"
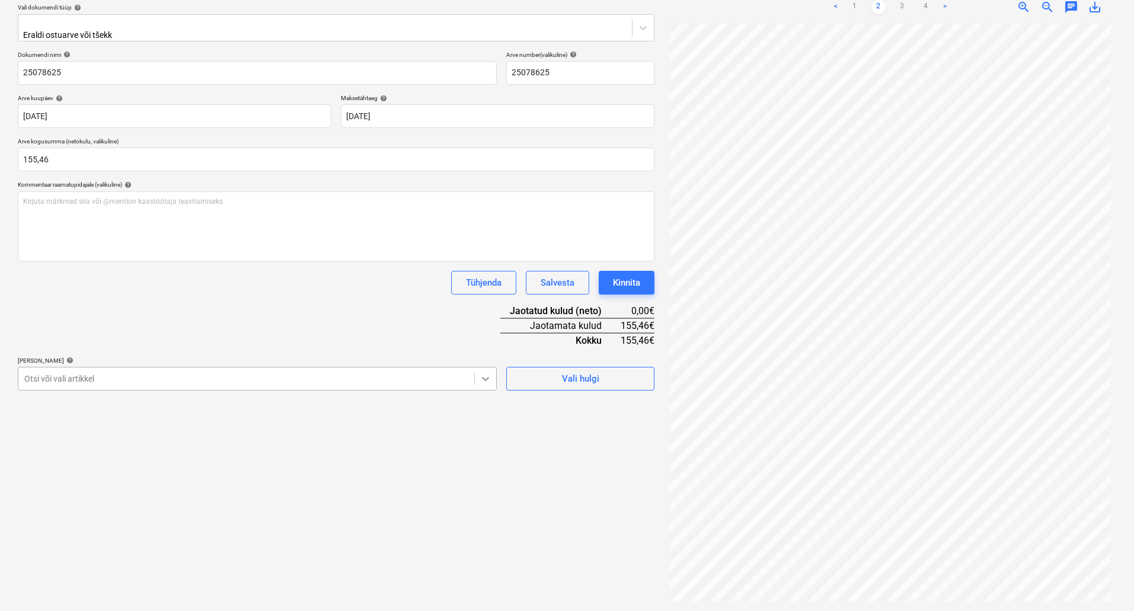
click at [485, 376] on icon at bounding box center [485, 379] width 12 height 12
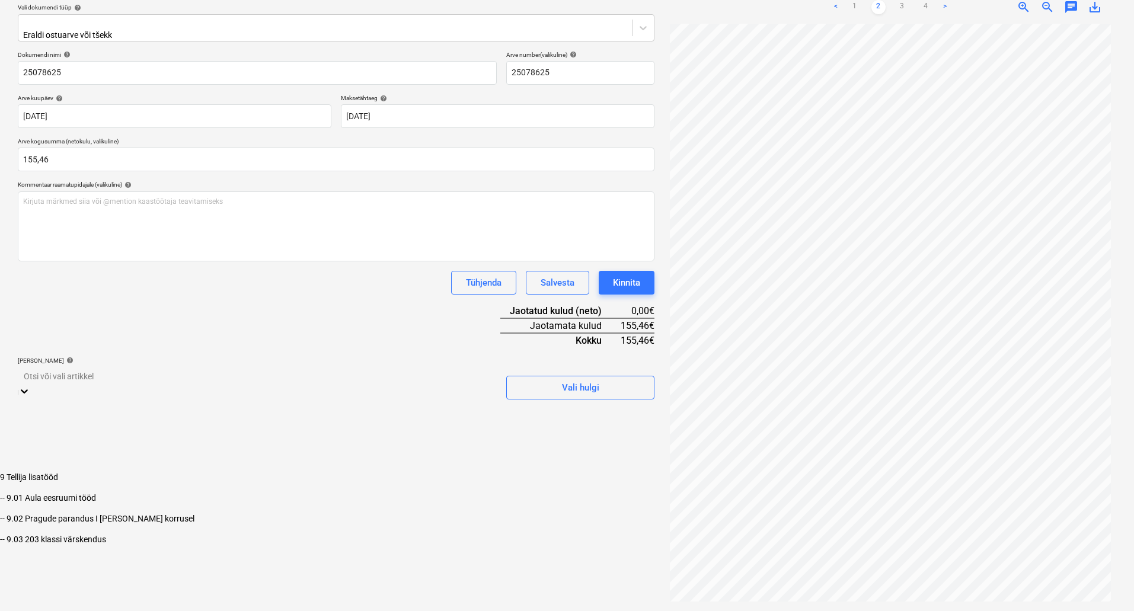
scroll to position [1378, 0]
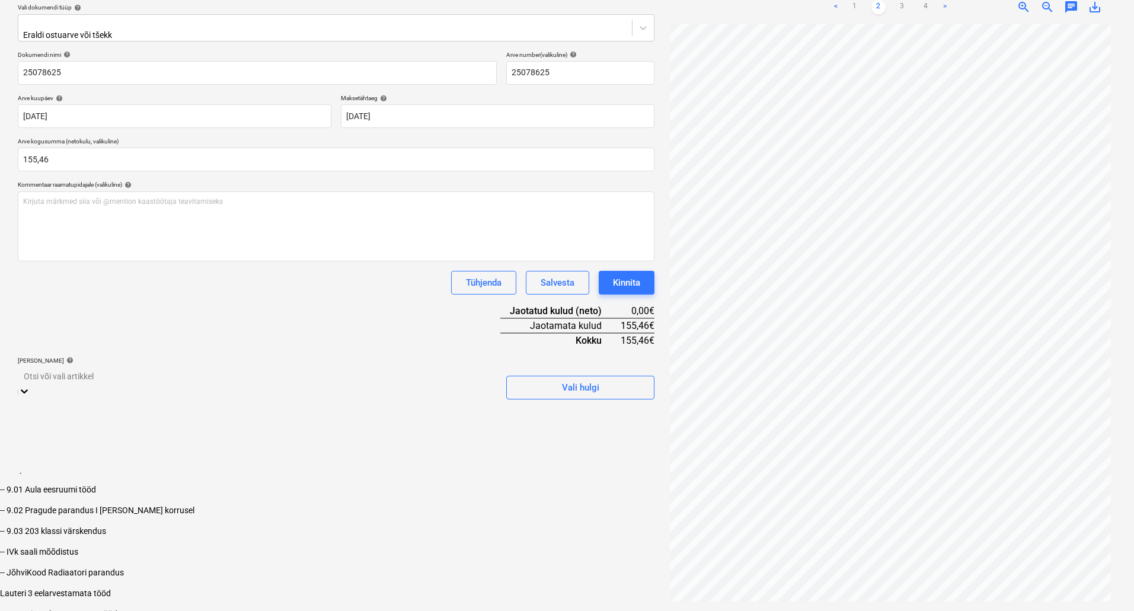
click at [297, 485] on div "-- 9.01 Aula eesruumi tööd" at bounding box center [567, 489] width 1134 height 9
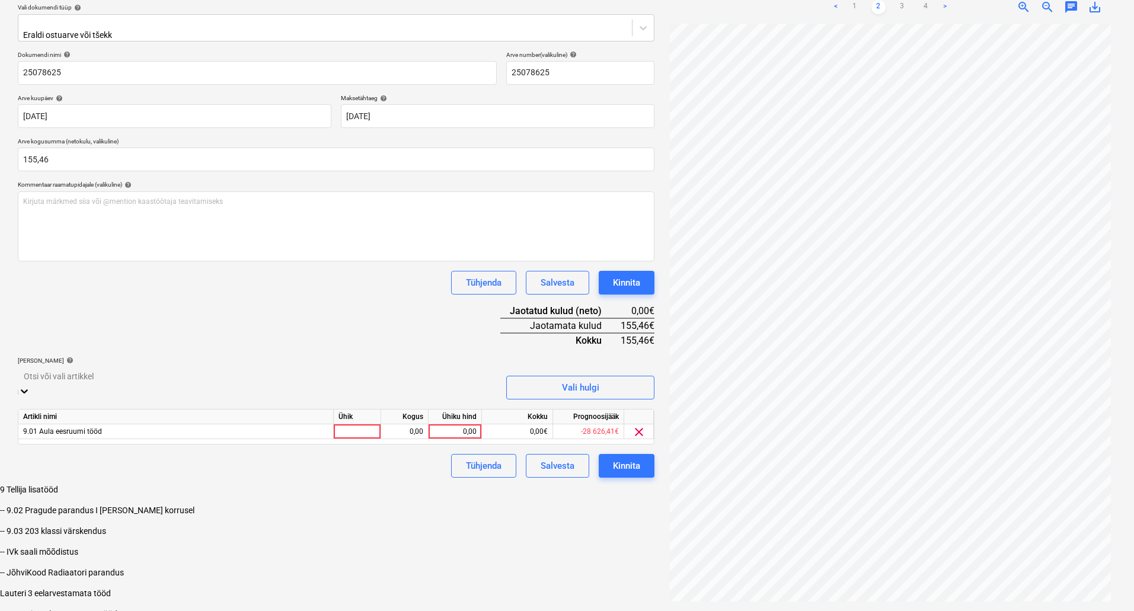
click at [596, 529] on div "Failide konteerimine Vali ettevõte Ramirent Baltic AS [PERSON_NAME] uus ettevõt…" at bounding box center [336, 262] width 646 height 687
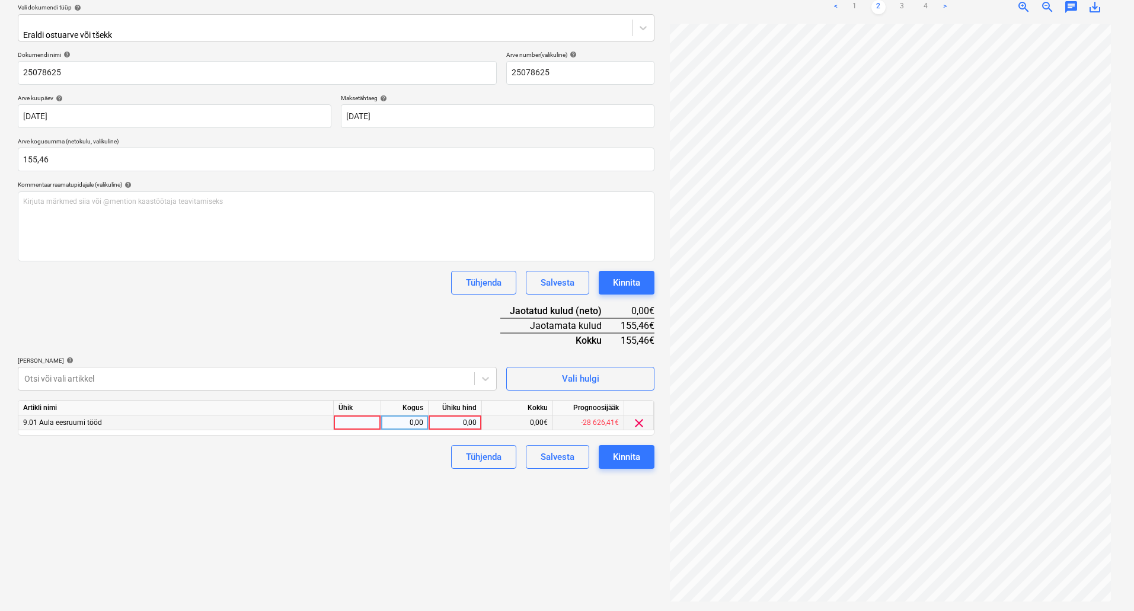
click at [460, 415] on div "0,00" at bounding box center [454, 422] width 43 height 15
type input "155,46"
click at [444, 496] on div "Failide konteerimine Vali ettevõte Ramirent Baltic AS [PERSON_NAME] uus ettevõt…" at bounding box center [336, 262] width 646 height 687
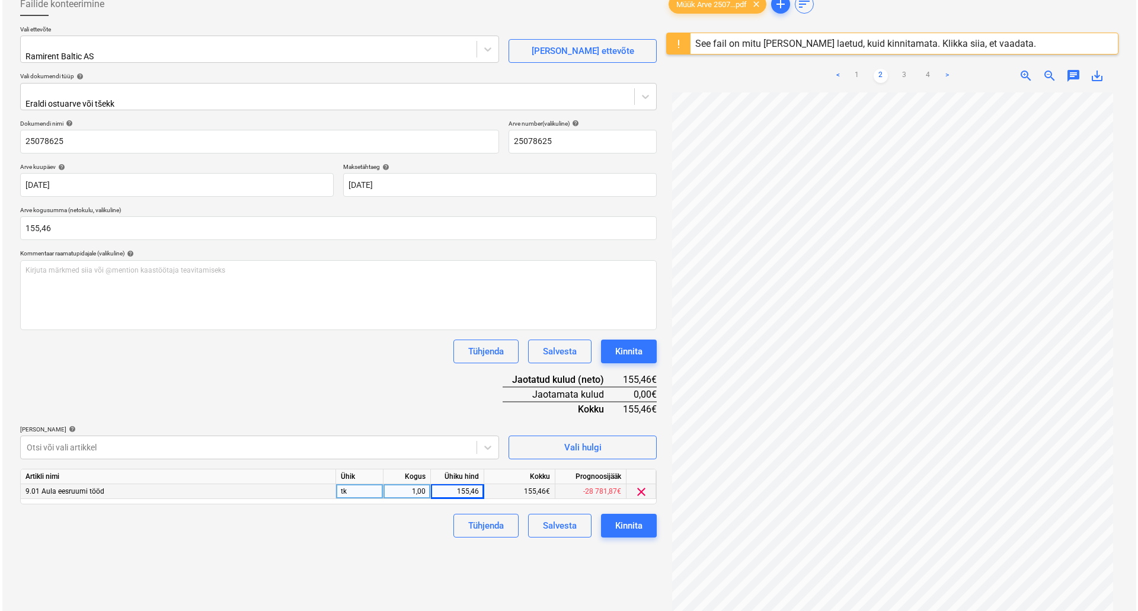
scroll to position [140, 0]
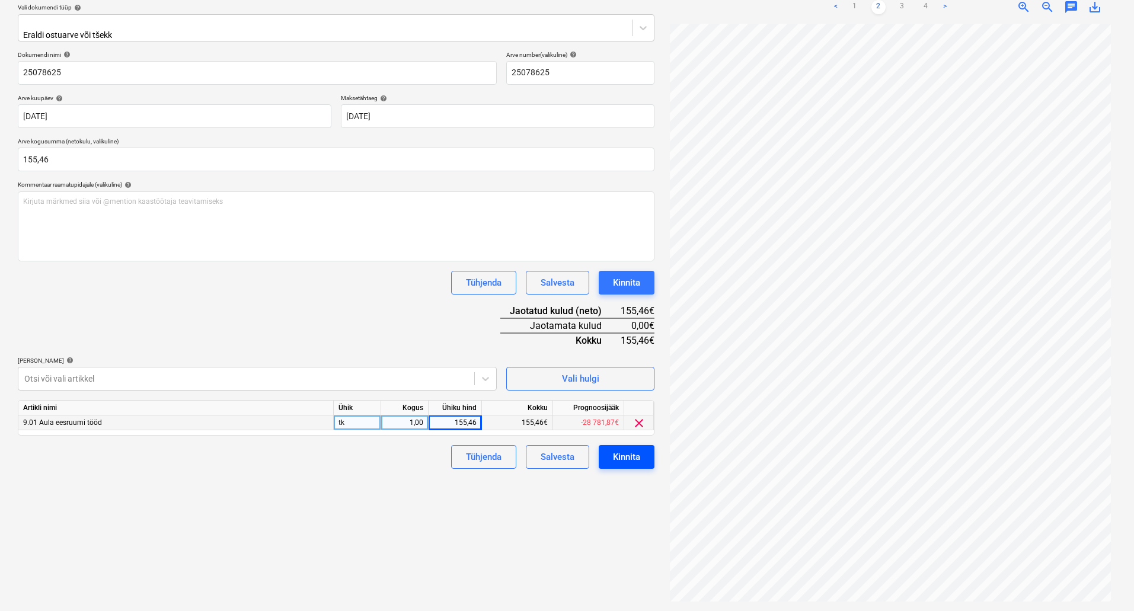
click at [632, 449] on div "Kinnita" at bounding box center [626, 456] width 27 height 15
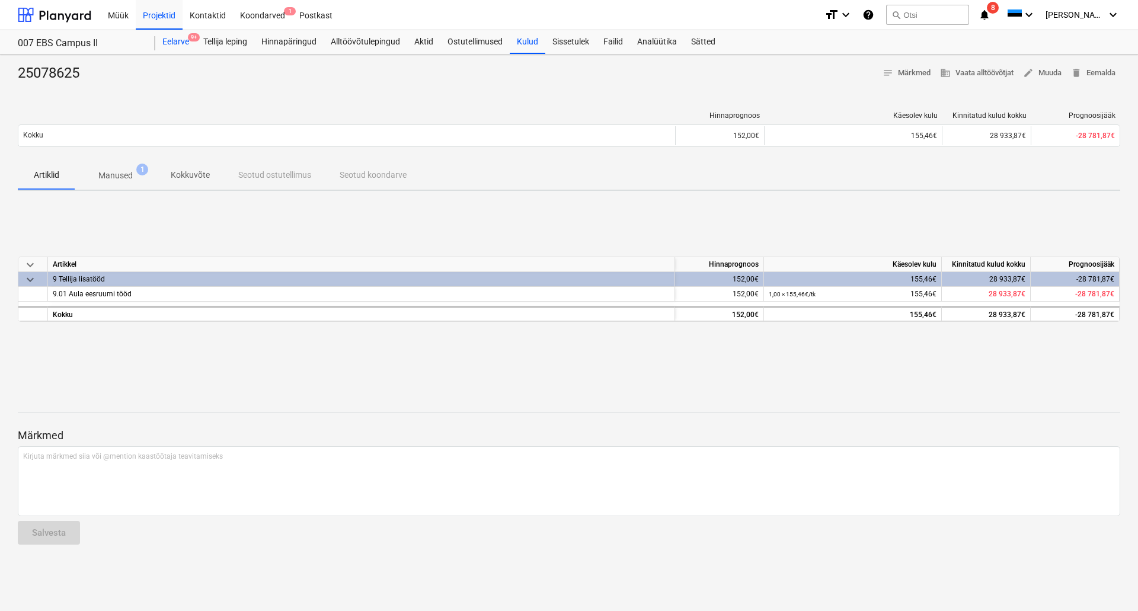
click at [168, 39] on div "Eelarve 9+" at bounding box center [175, 42] width 41 height 24
